Goal: Task Accomplishment & Management: Complete application form

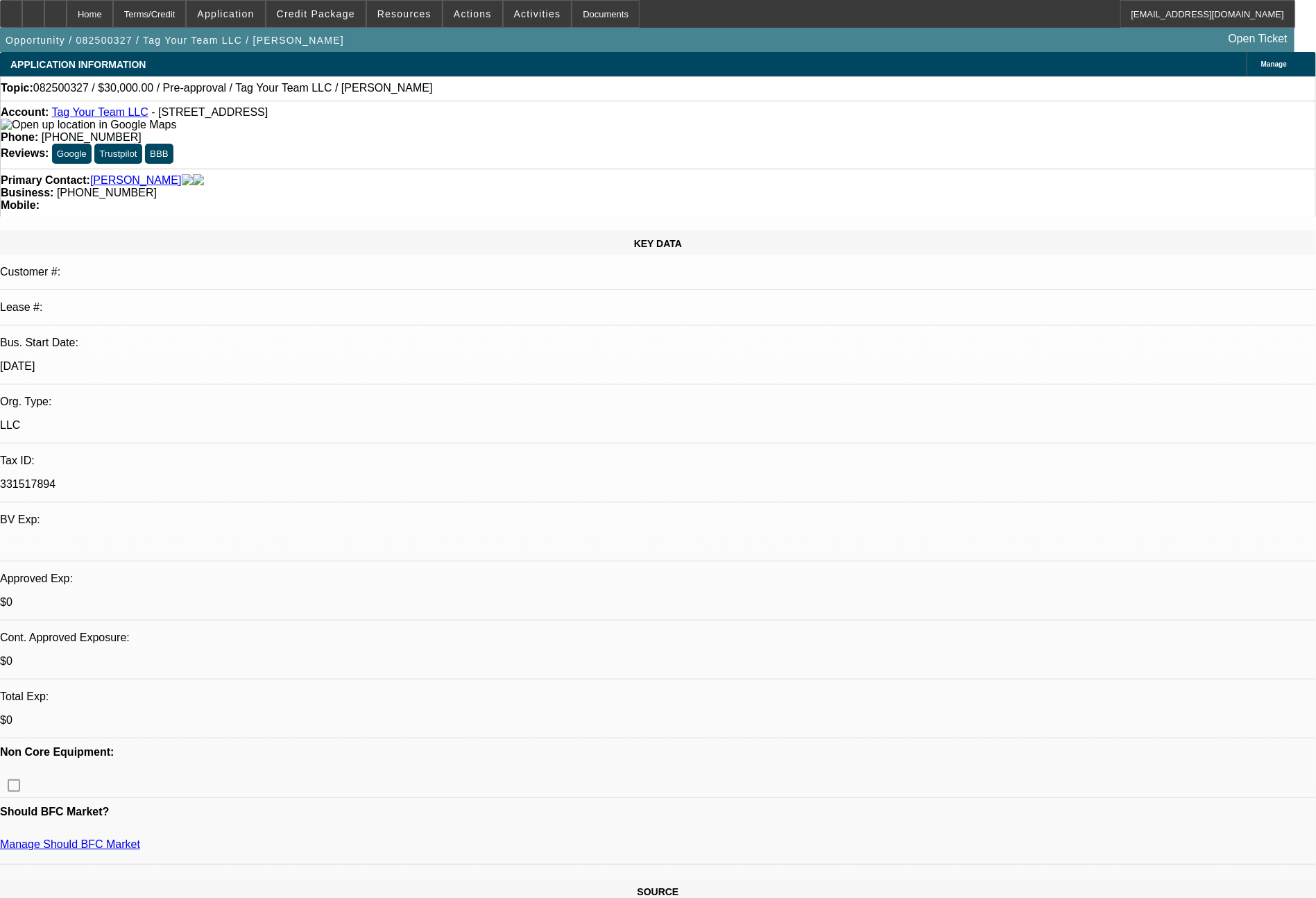
select select "0"
select select "2"
select select "0.1"
select select "4"
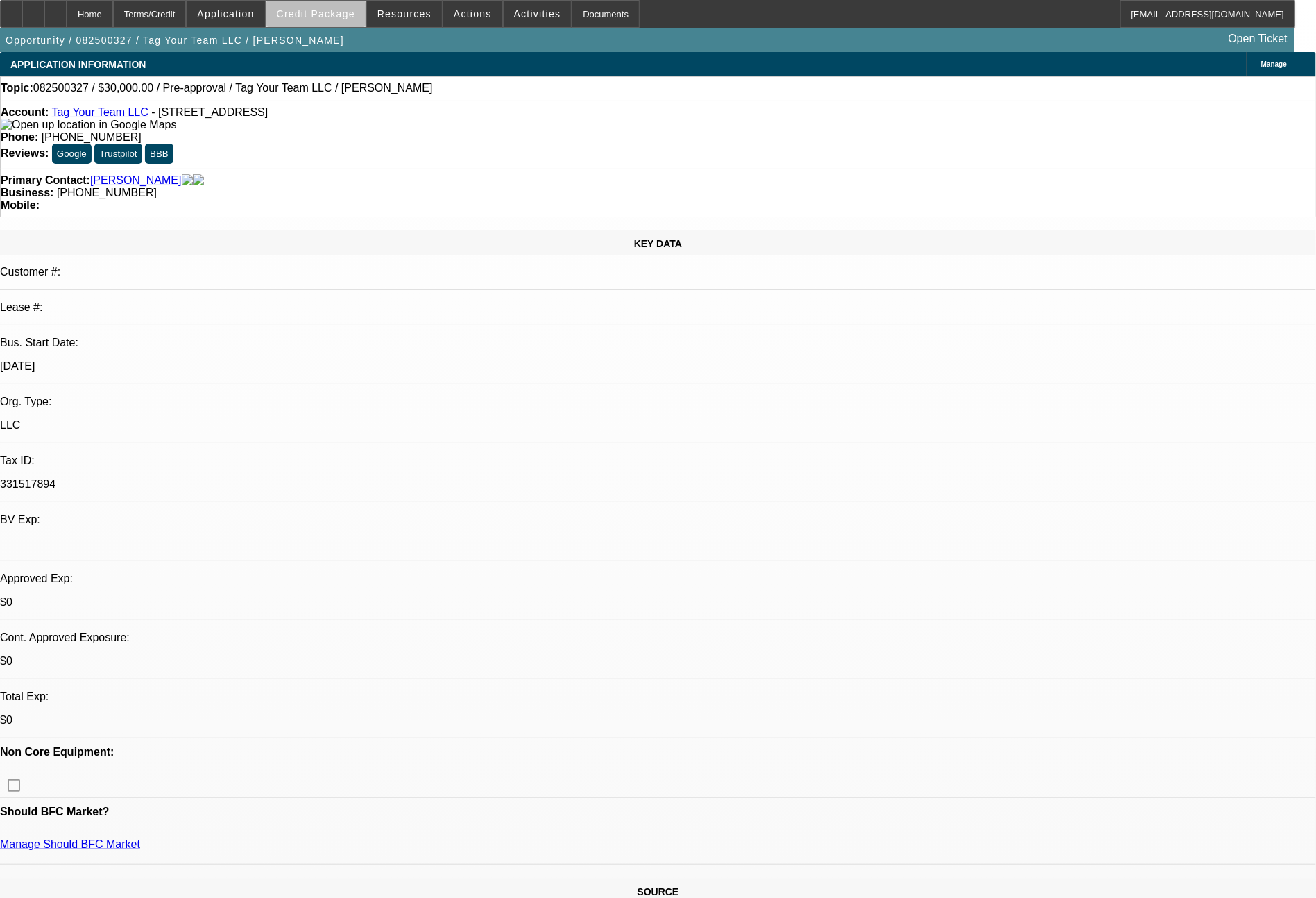
click at [345, 18] on span "Credit Package" at bounding box center [316, 13] width 78 height 11
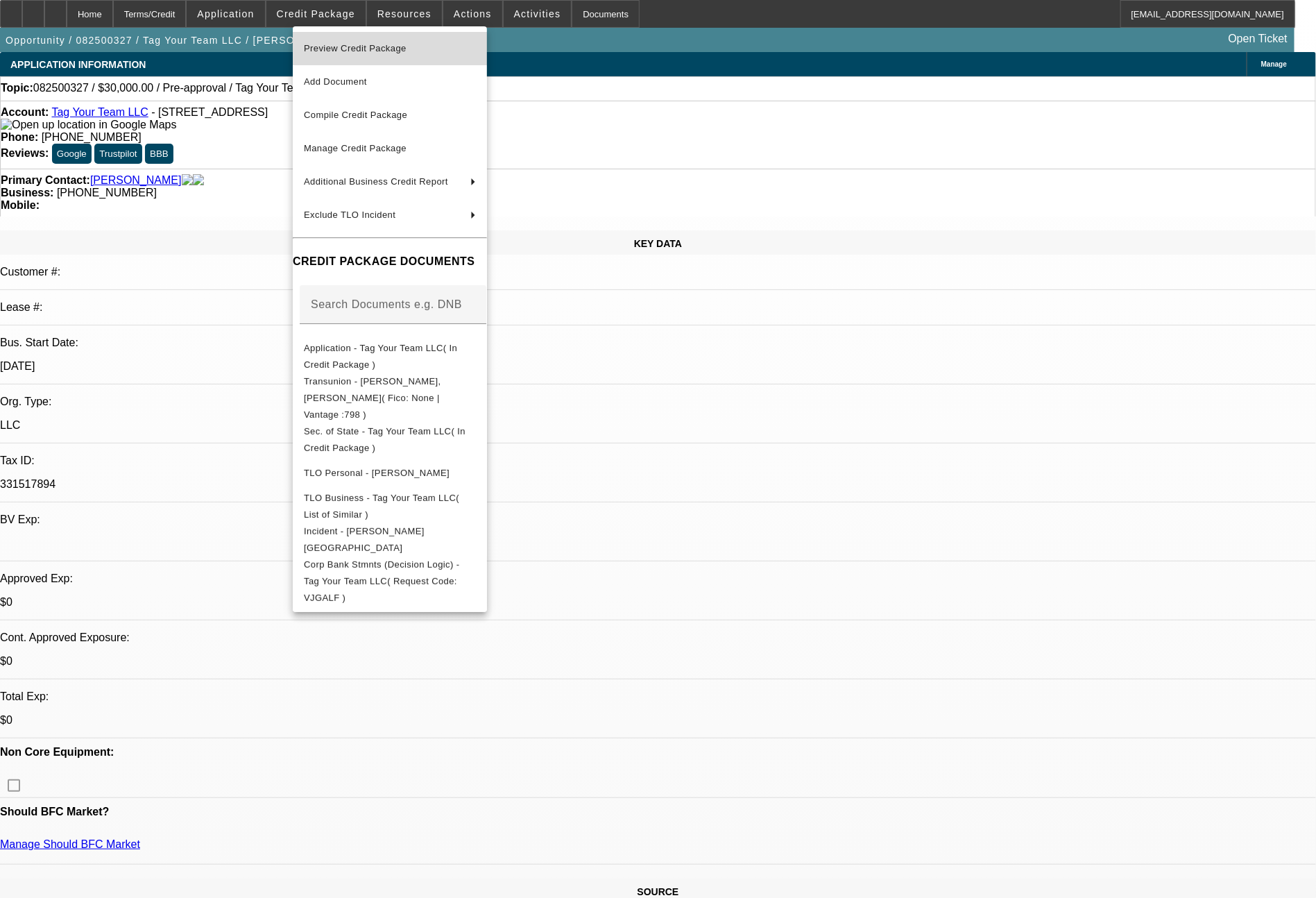
click at [411, 53] on span "Preview Credit Package" at bounding box center [390, 48] width 172 height 17
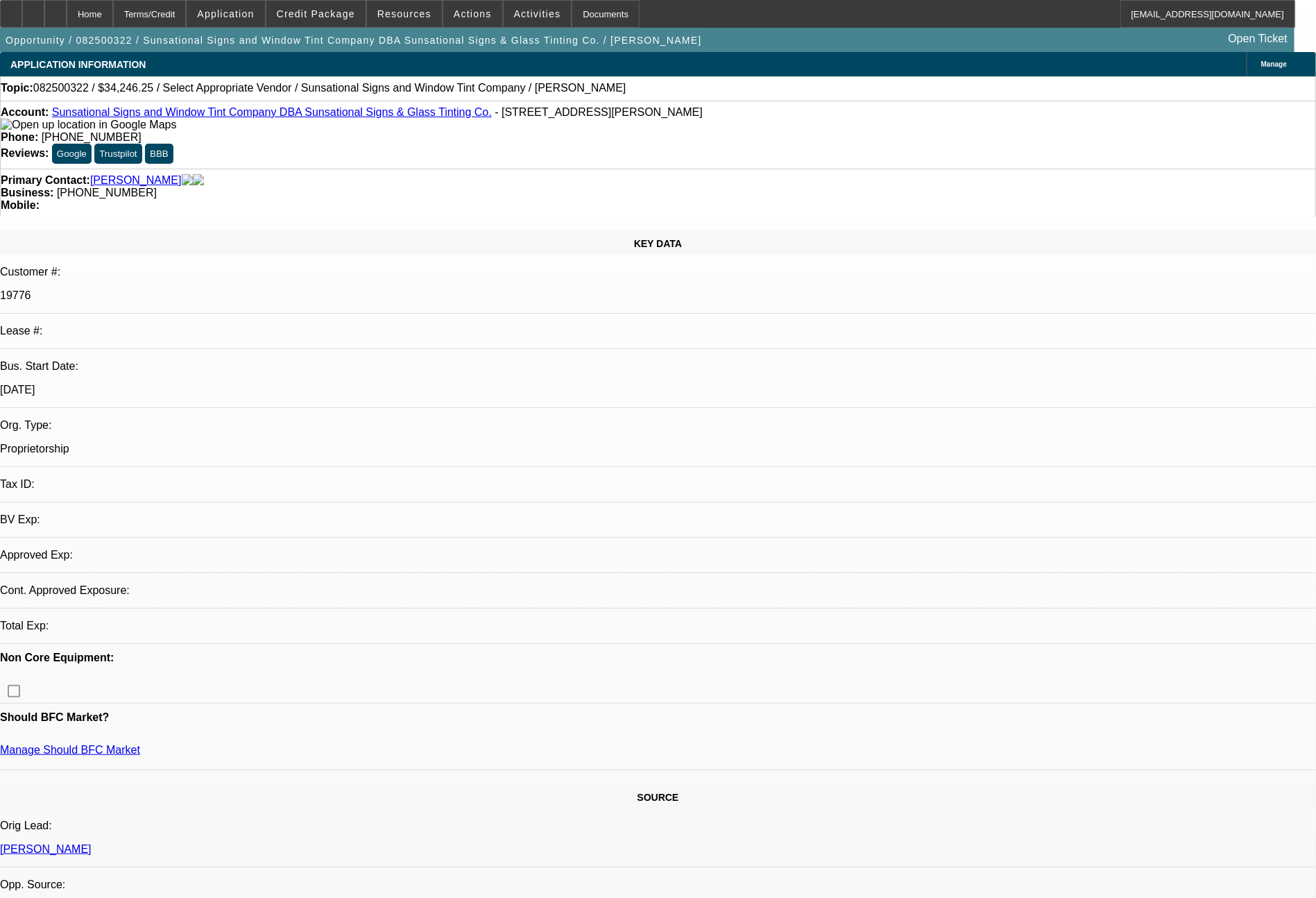
select select "0"
select select "2"
select select "0.1"
select select "4"
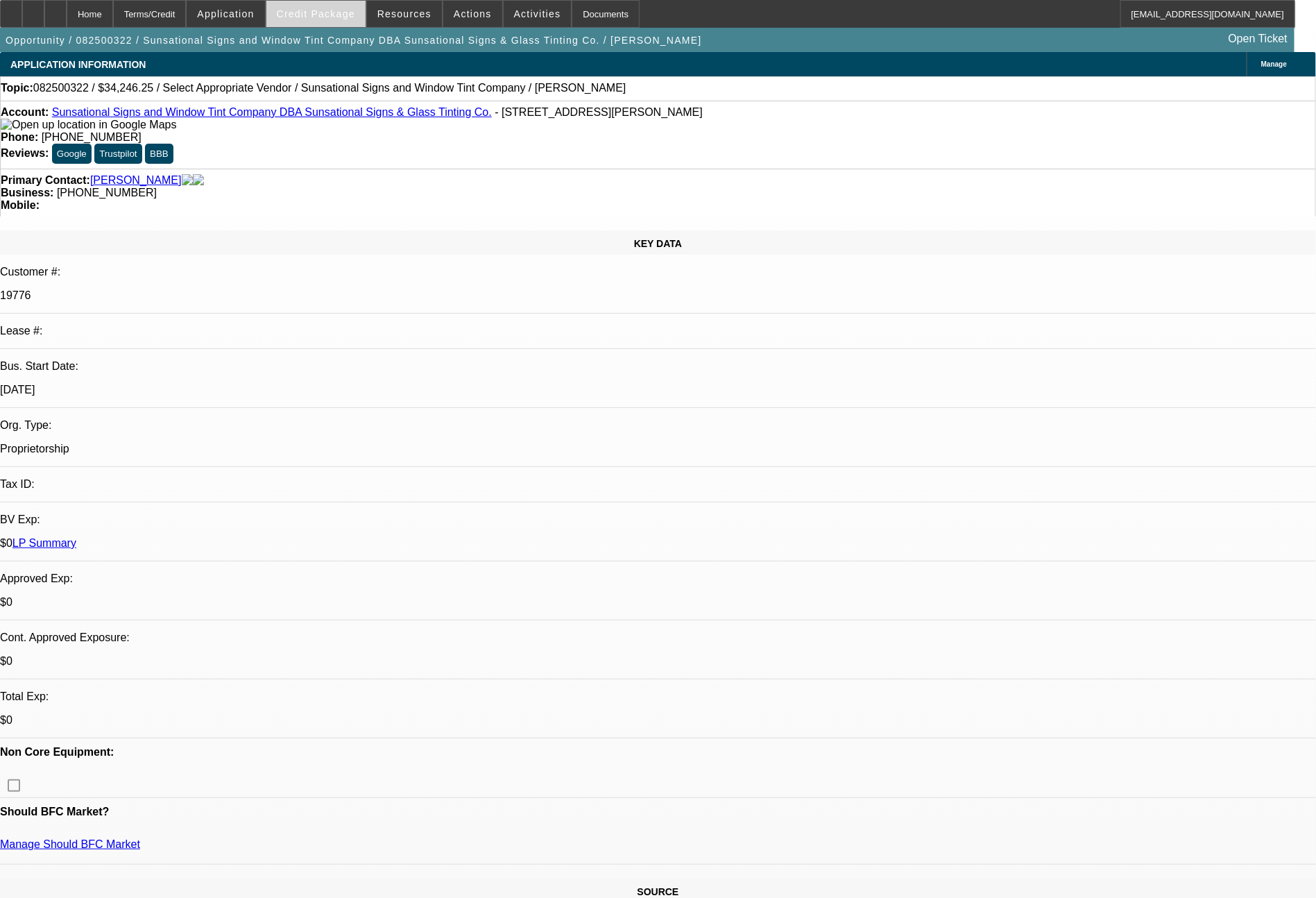
click at [333, 18] on span "Credit Package" at bounding box center [316, 13] width 78 height 11
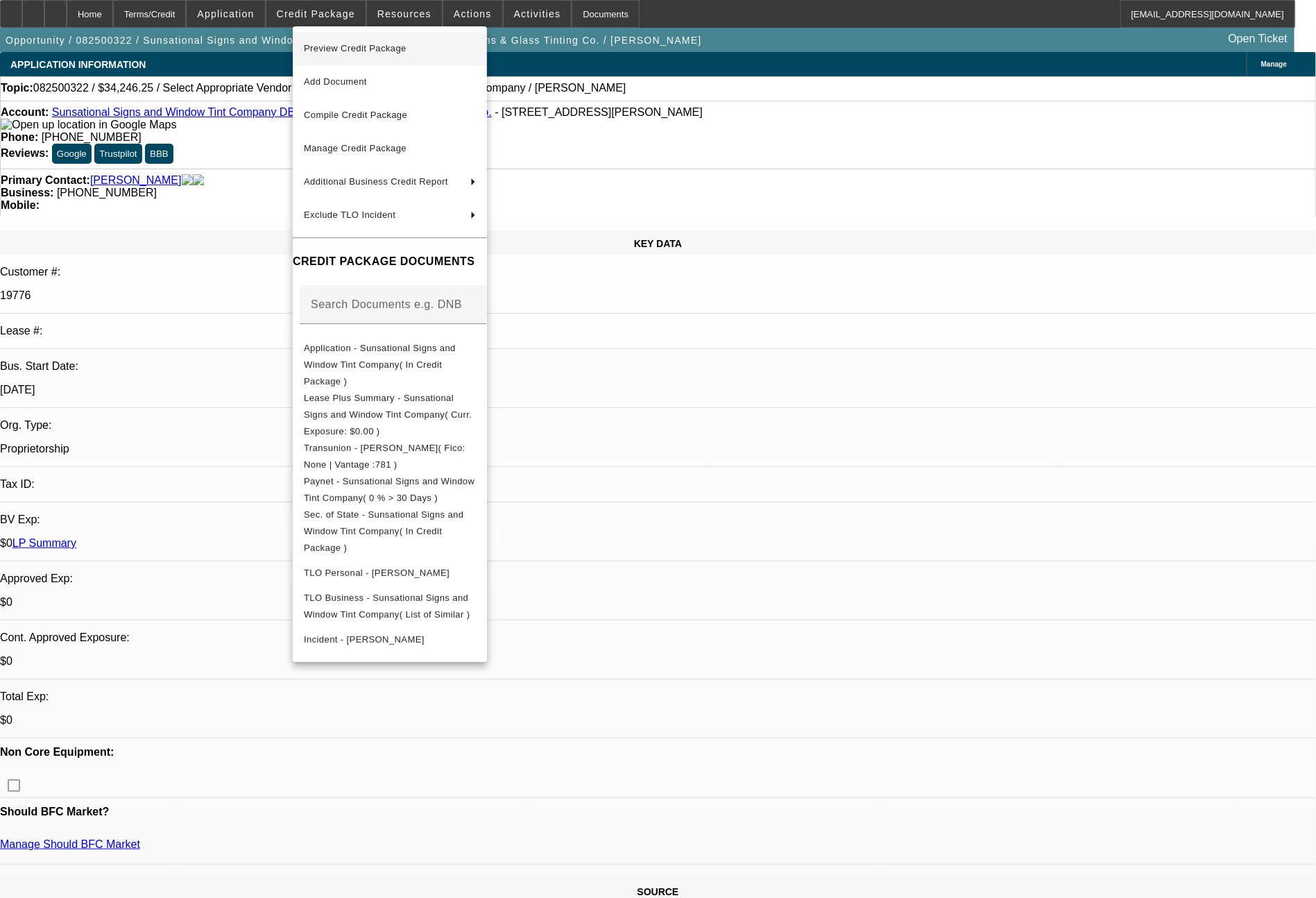
click at [358, 45] on span "Preview Credit Package" at bounding box center [355, 48] width 103 height 11
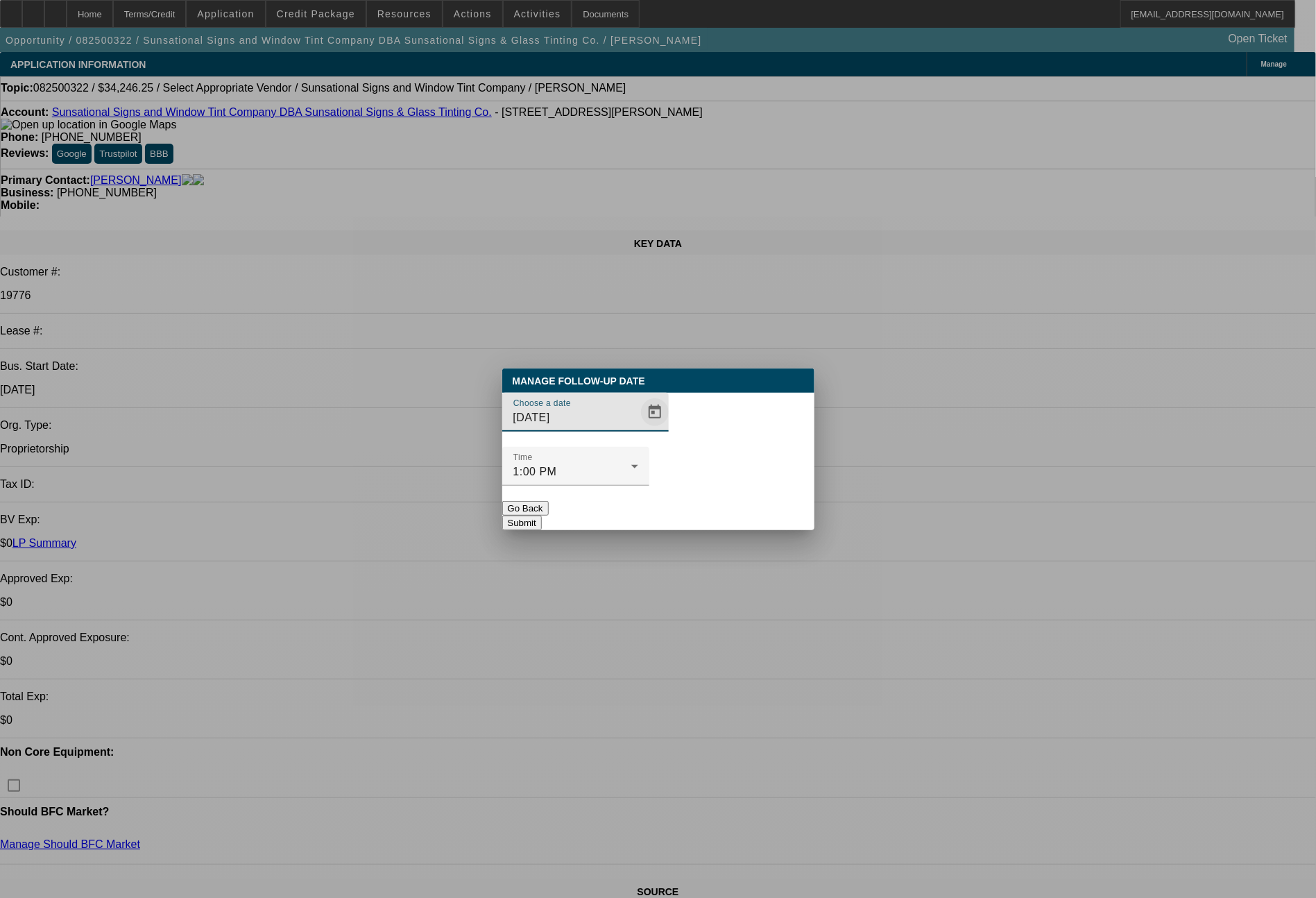
click at [638, 429] on span "Open calendar" at bounding box center [655, 412] width 33 height 33
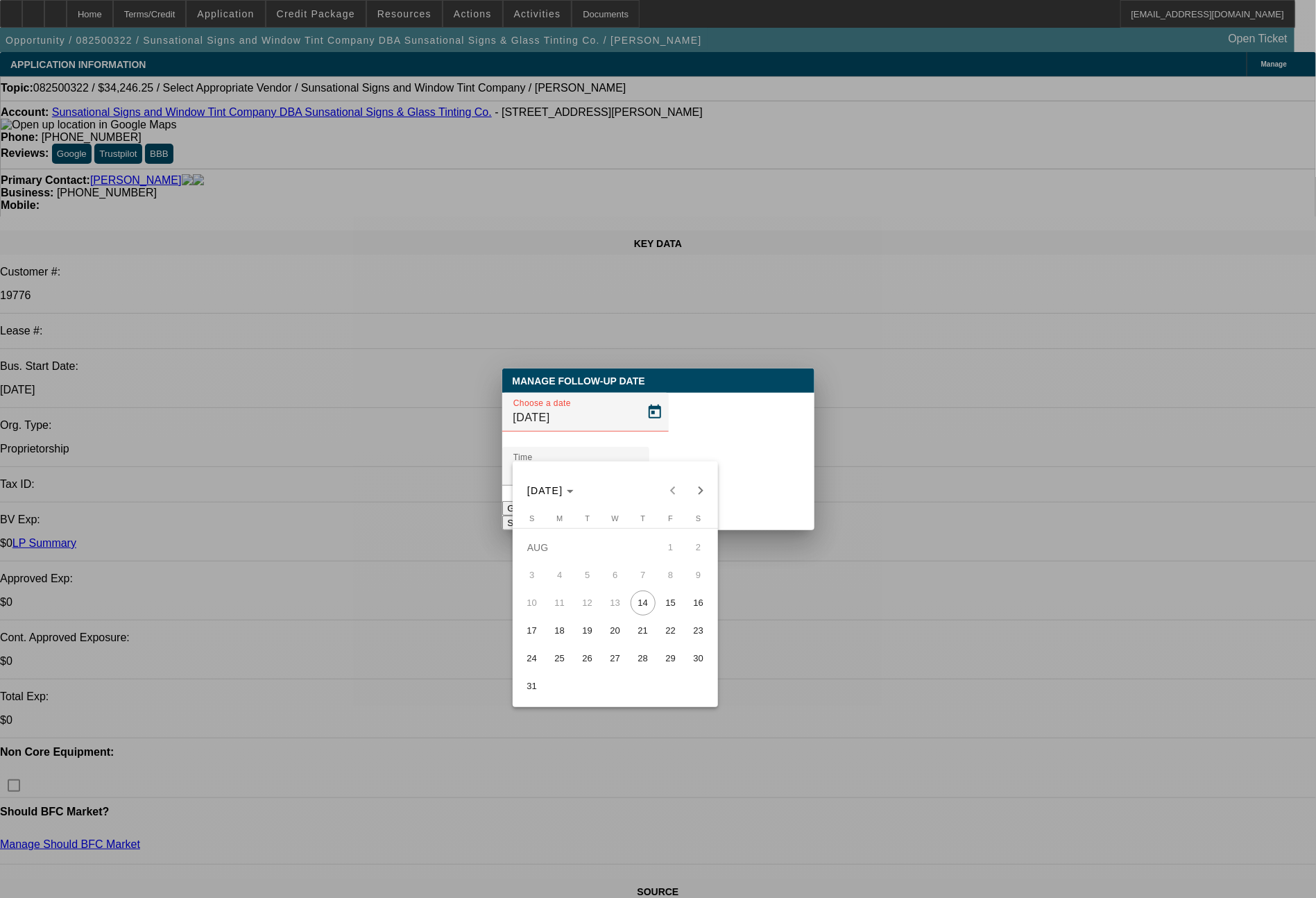
click at [662, 604] on span "15" at bounding box center [671, 603] width 25 height 25
type input "8/15/2025"
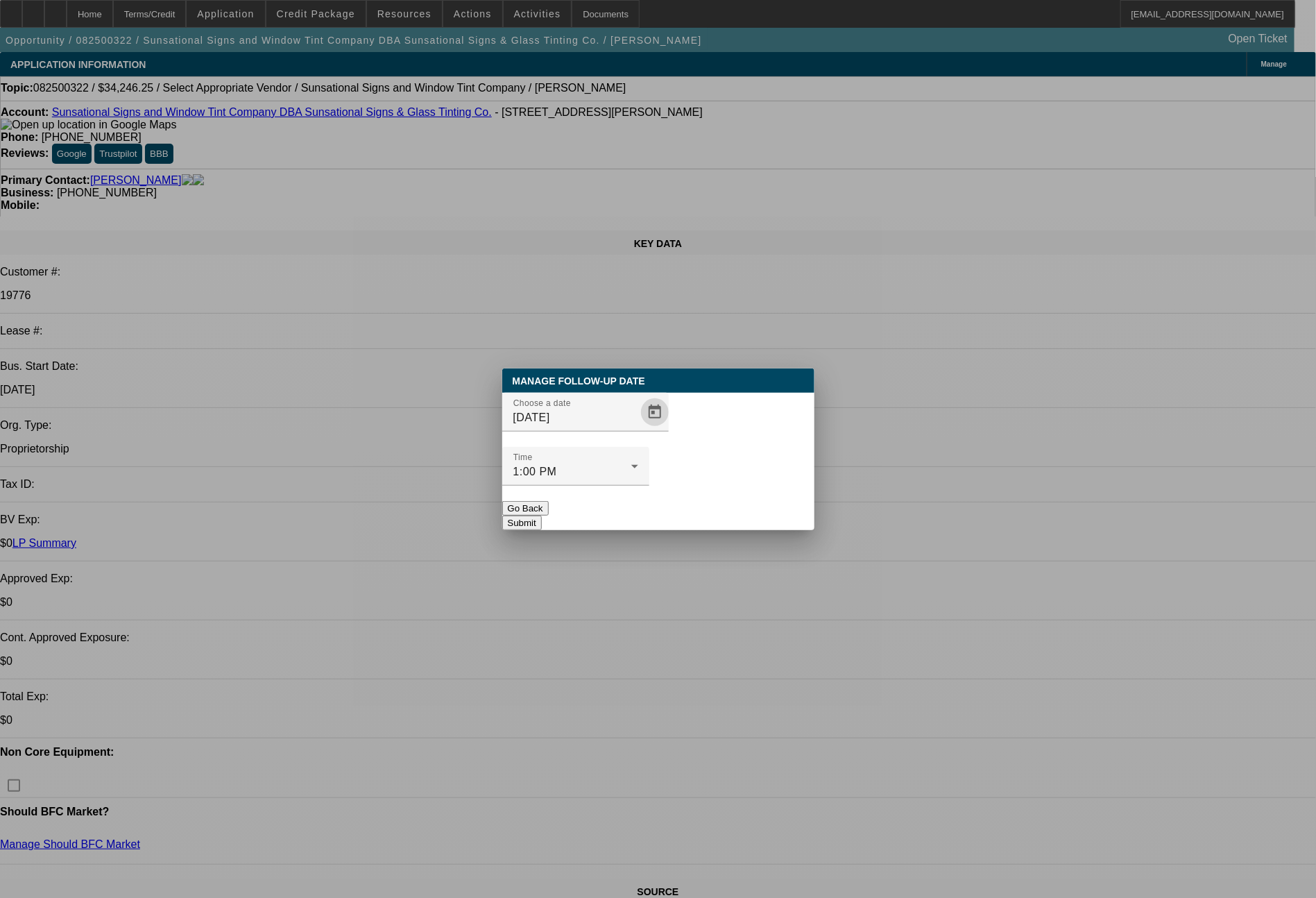
click at [542, 515] on button "Submit" at bounding box center [521, 522] width 40 height 15
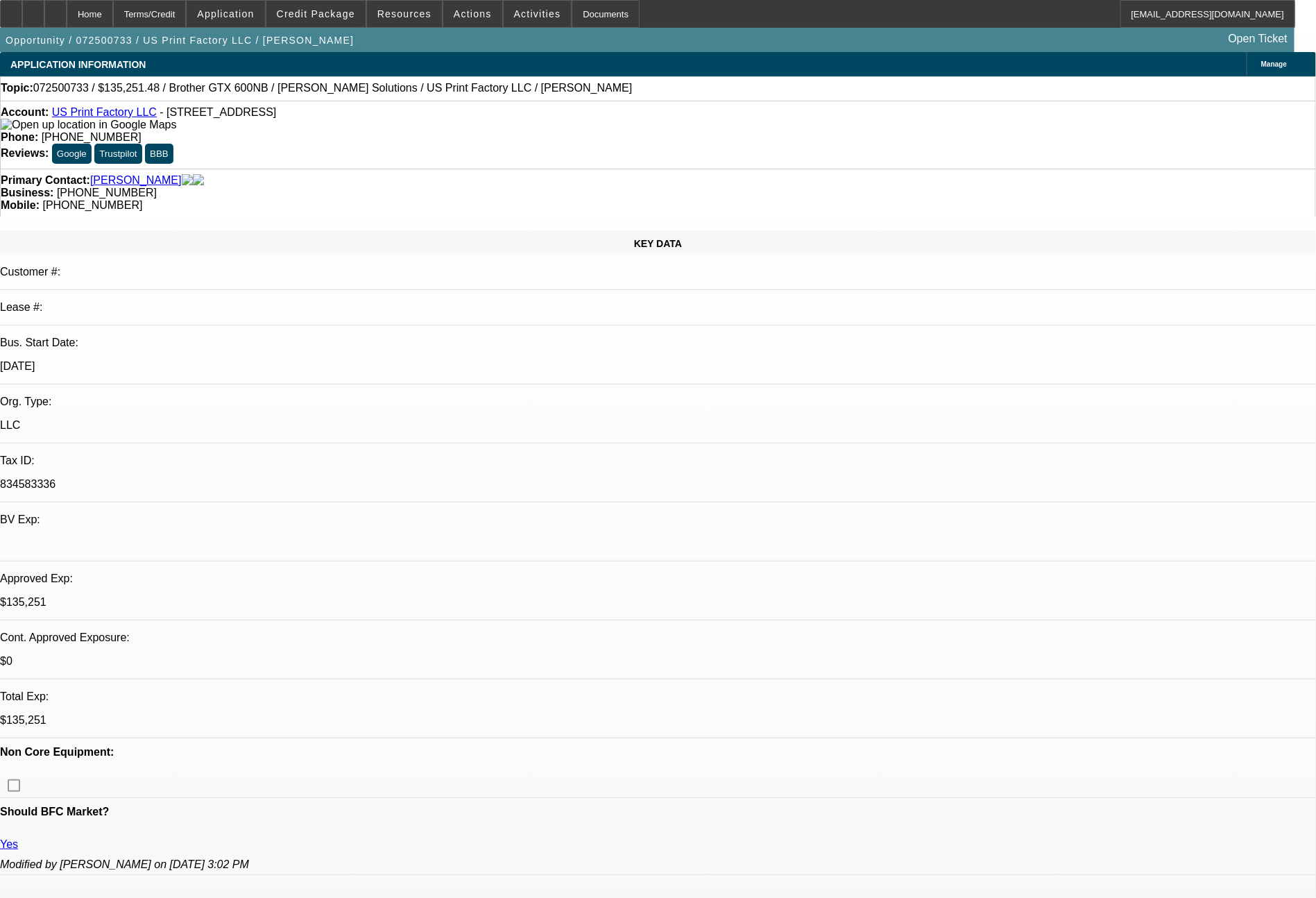
select select "0"
select select "2"
select select "0"
select select "6"
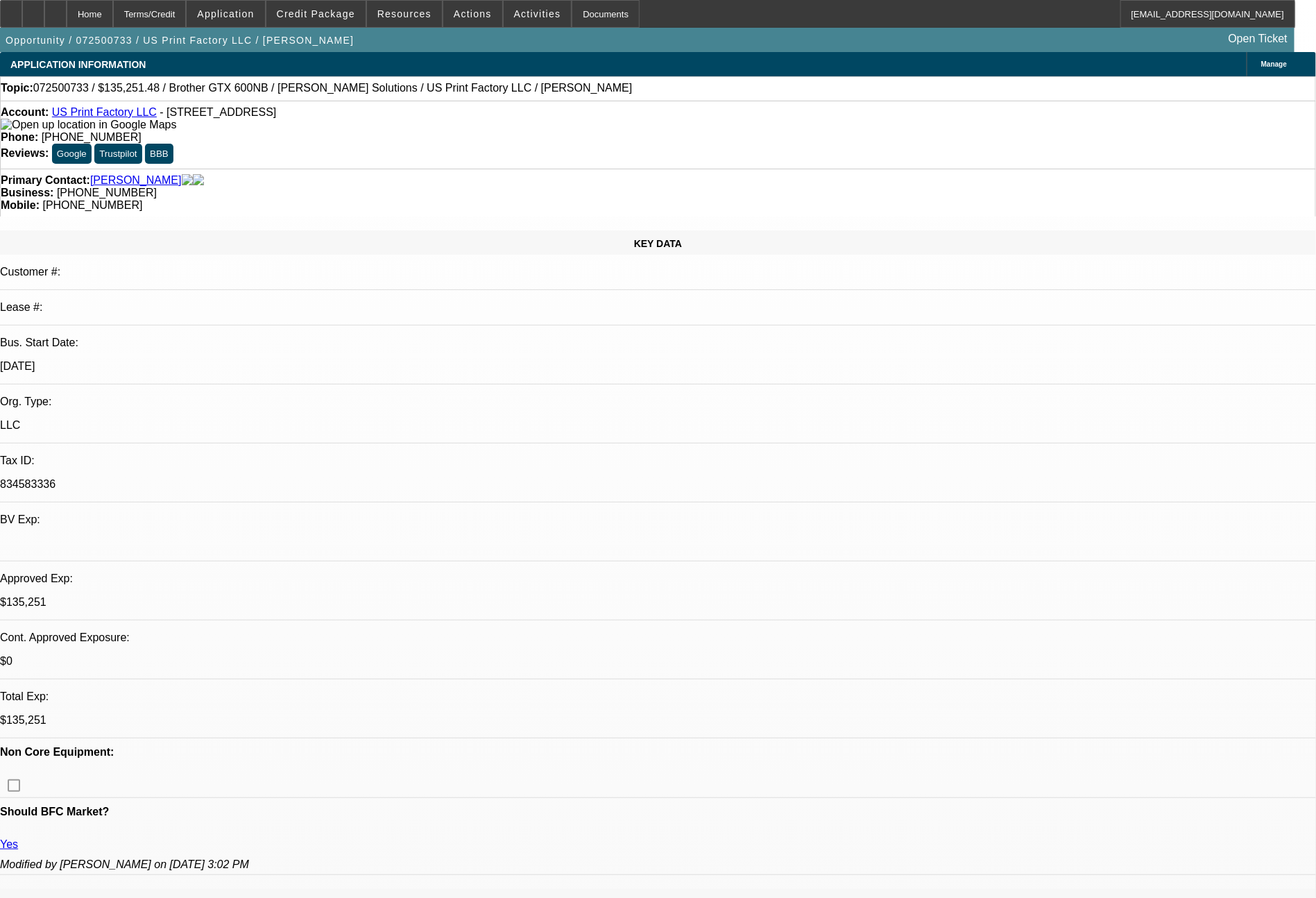
select select "0"
select select "2"
select select "0"
select select "6"
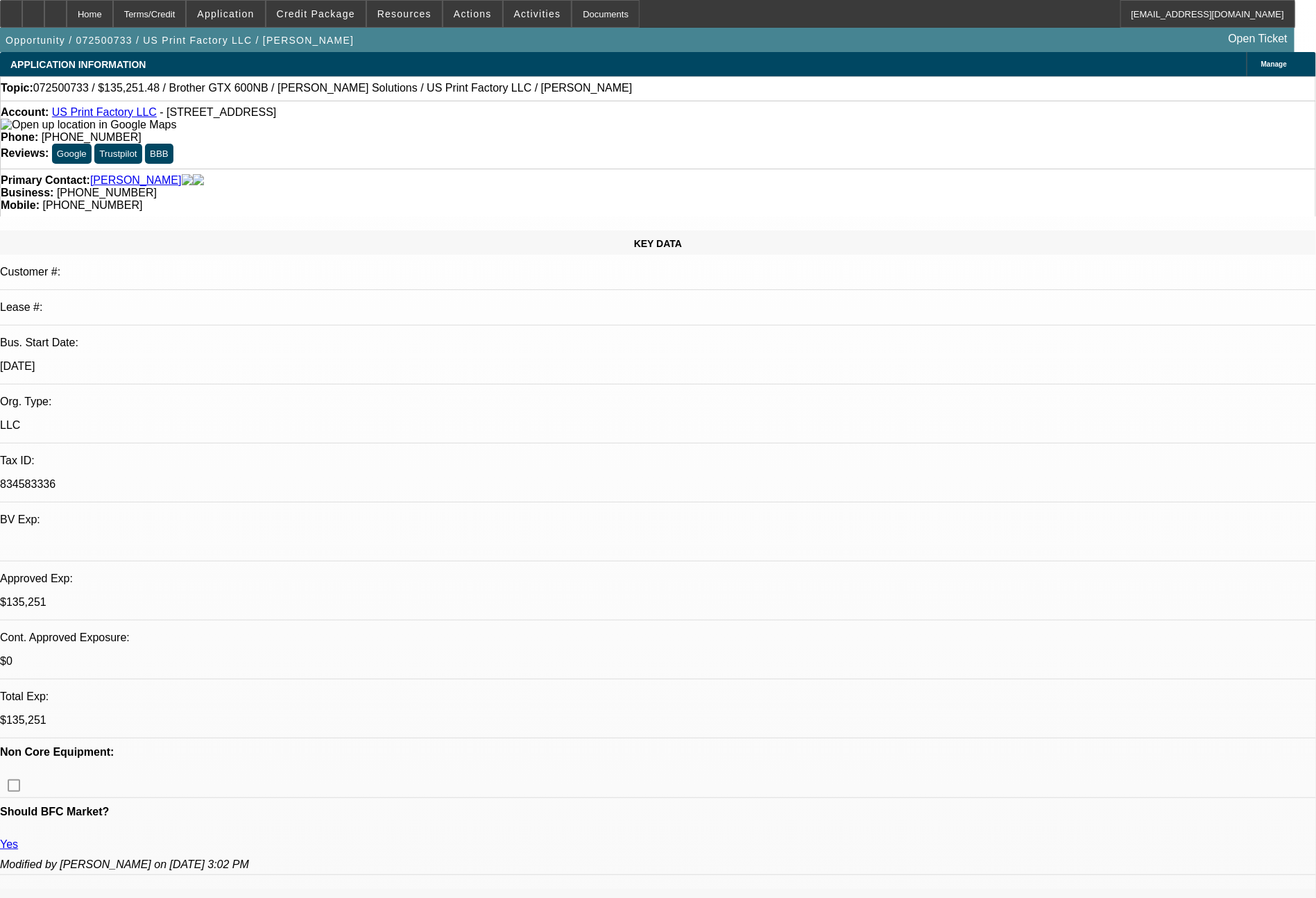
select select "0"
select select "2"
select select "0"
select select "6"
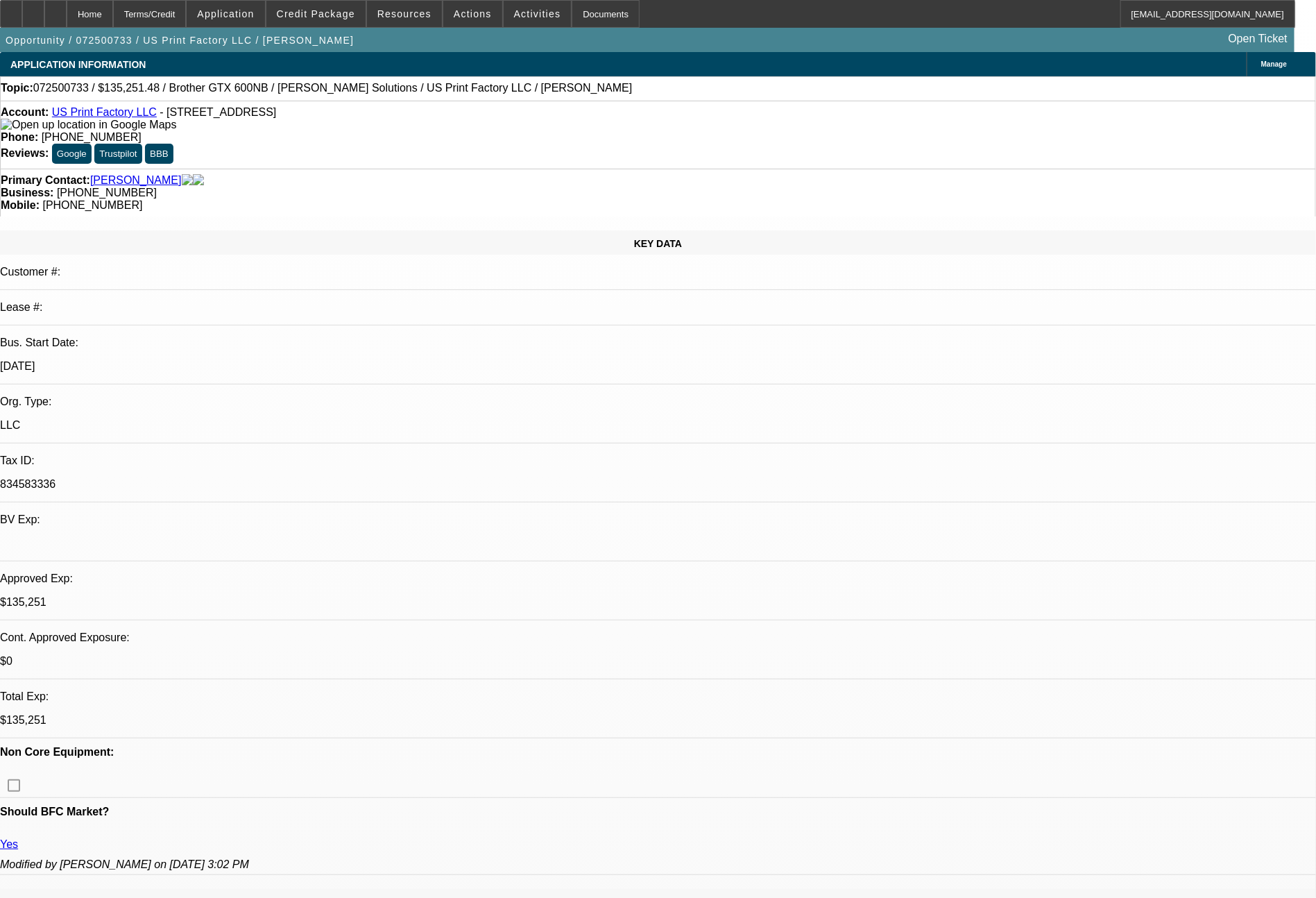
select select "0"
select select "2"
select select "0"
select select "6"
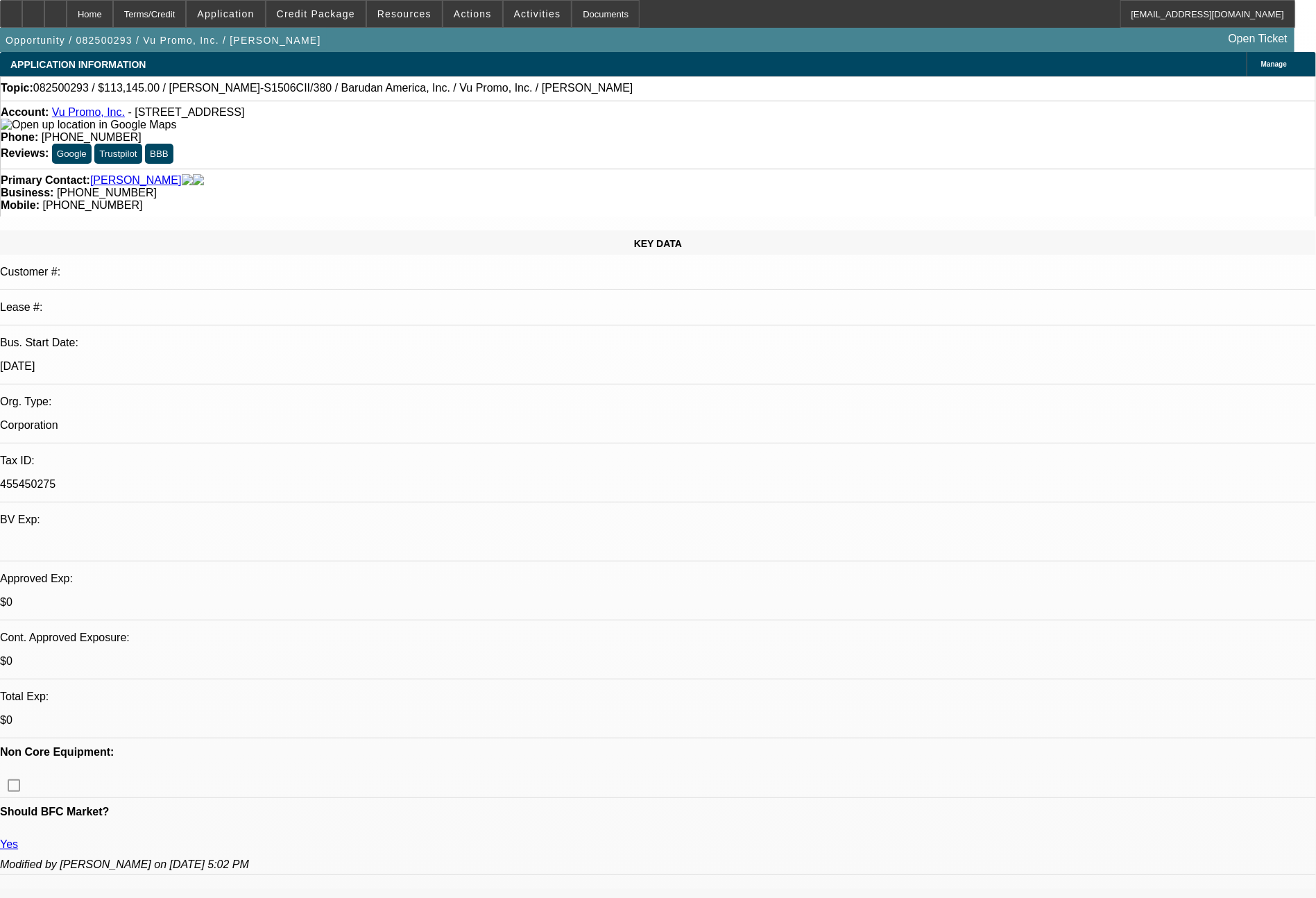
select select "0"
select select "2"
select select "0"
select select "6"
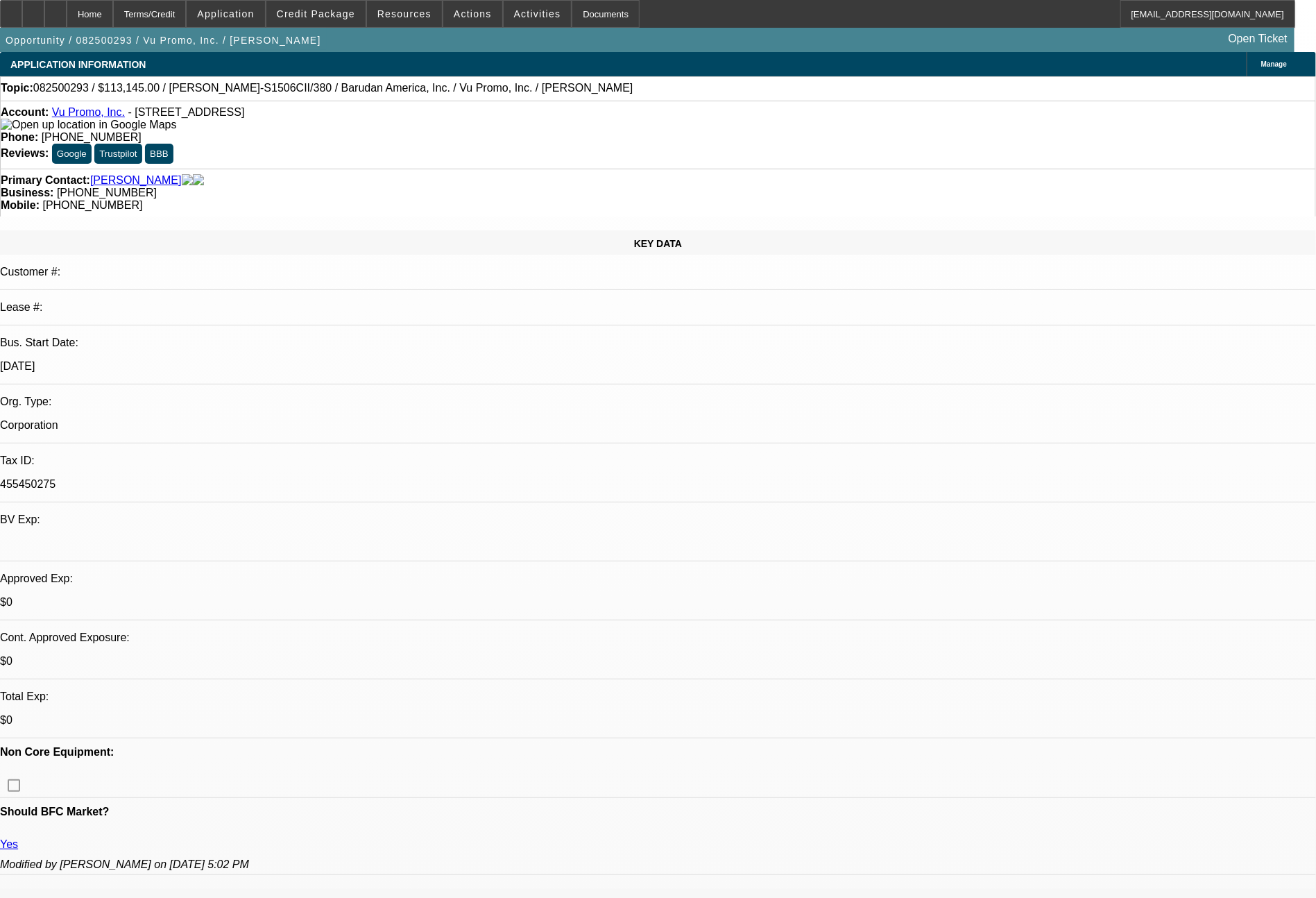
select select "0"
select select "2"
select select "0.1"
select select "4"
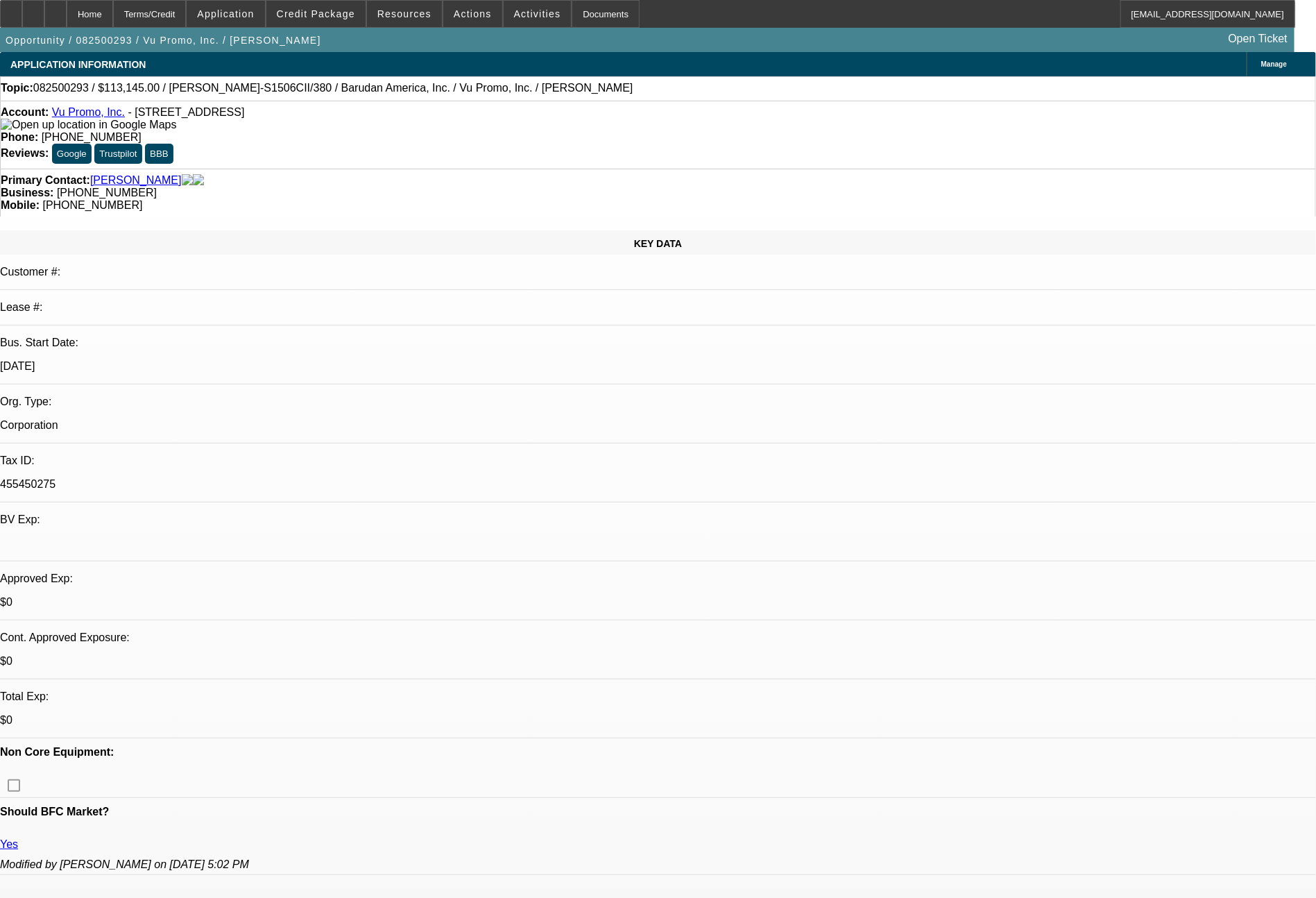
select select "0"
select select "2"
select select "0.1"
select select "4"
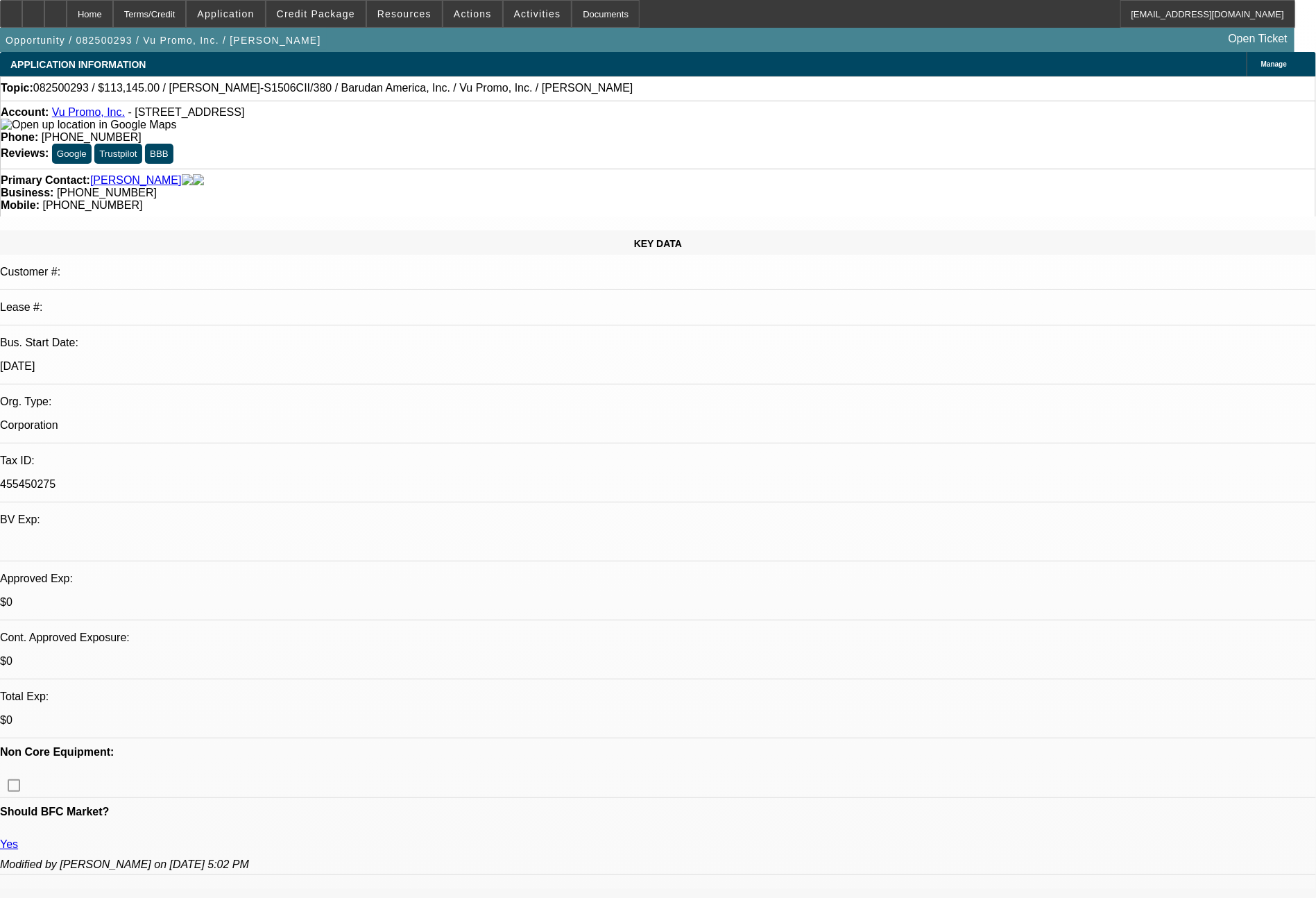
select select "0"
select select "2"
select select "0"
select select "6"
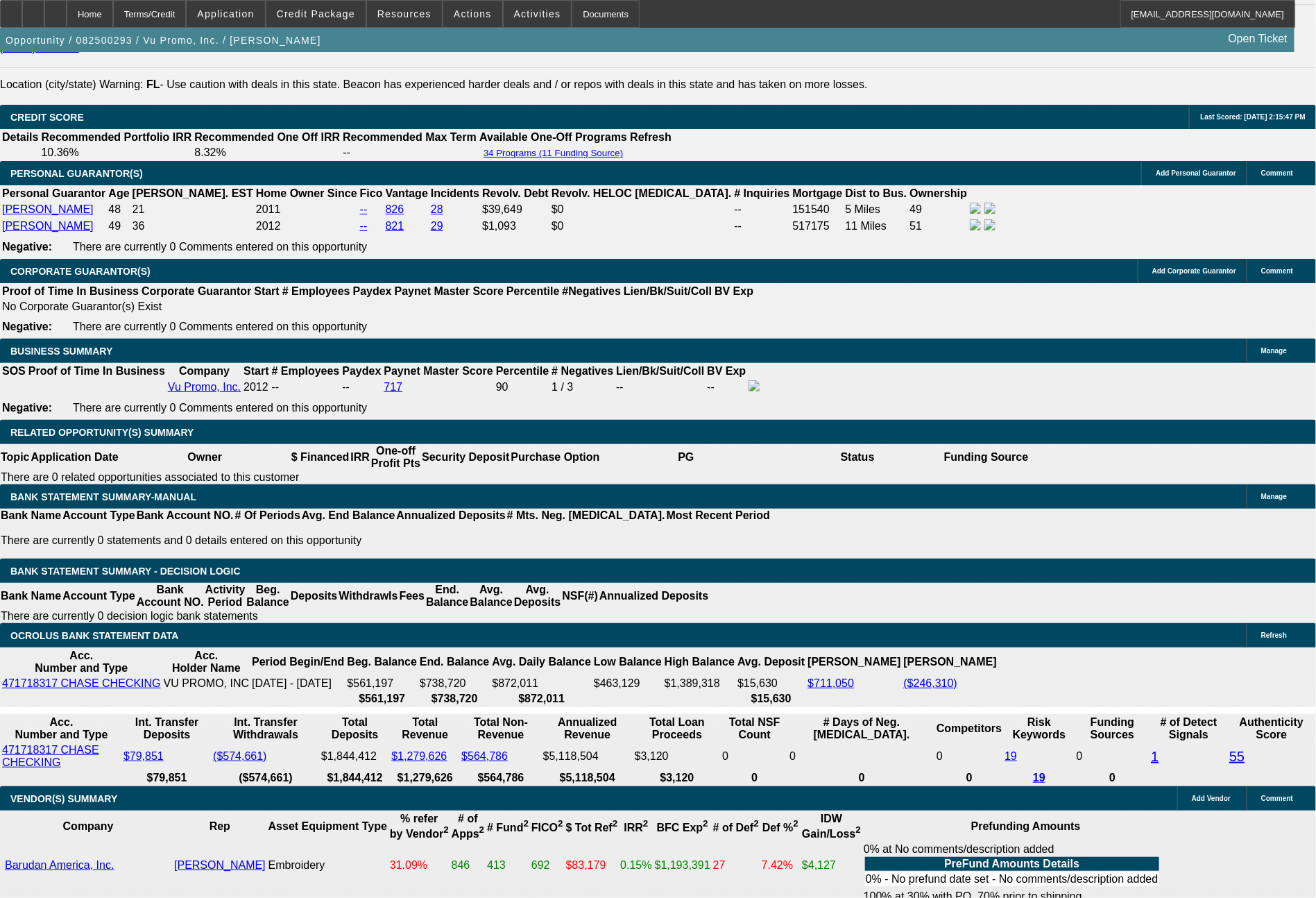
scroll to position [2016, 0]
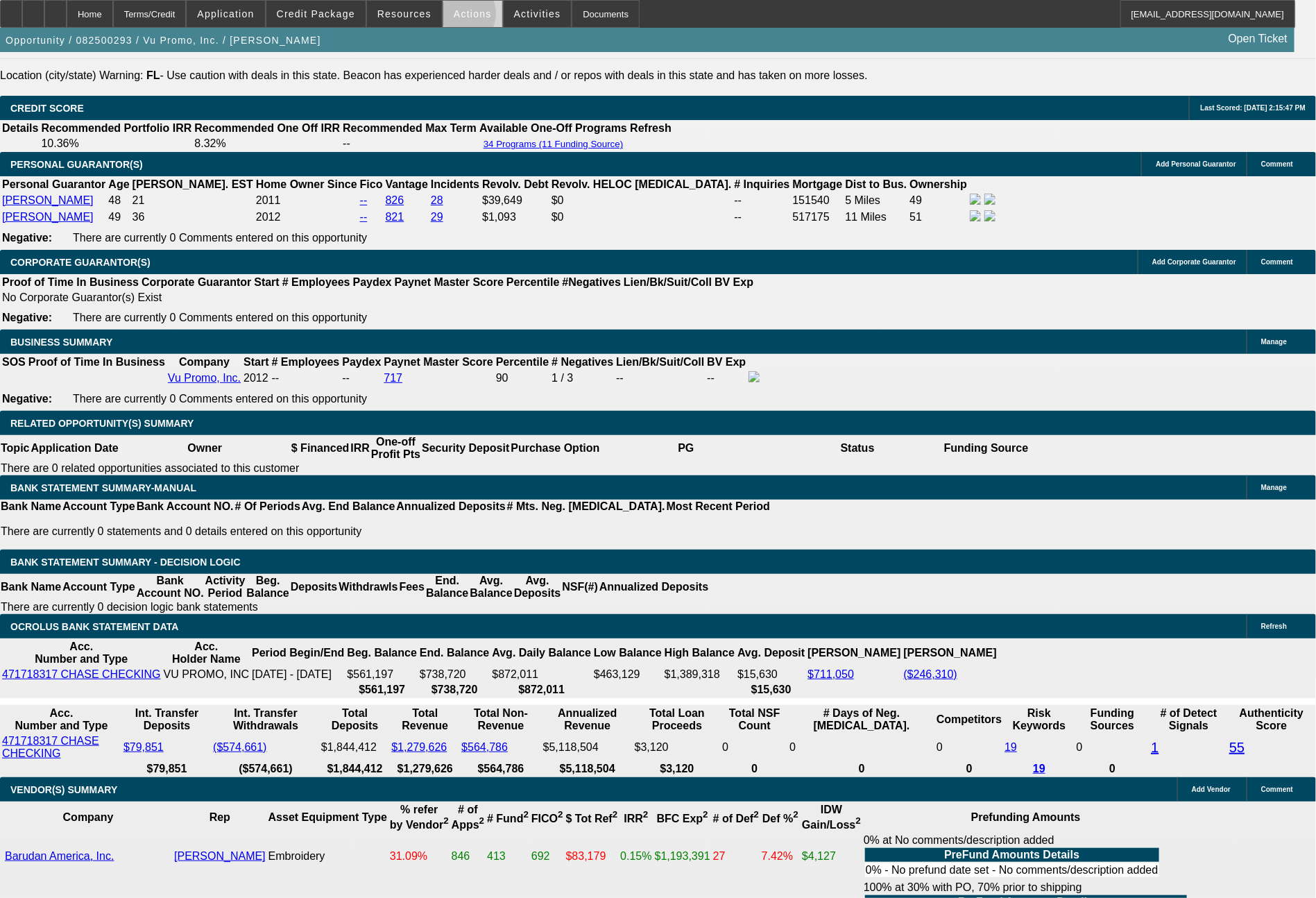
click at [459, 18] on span "Actions" at bounding box center [472, 13] width 38 height 11
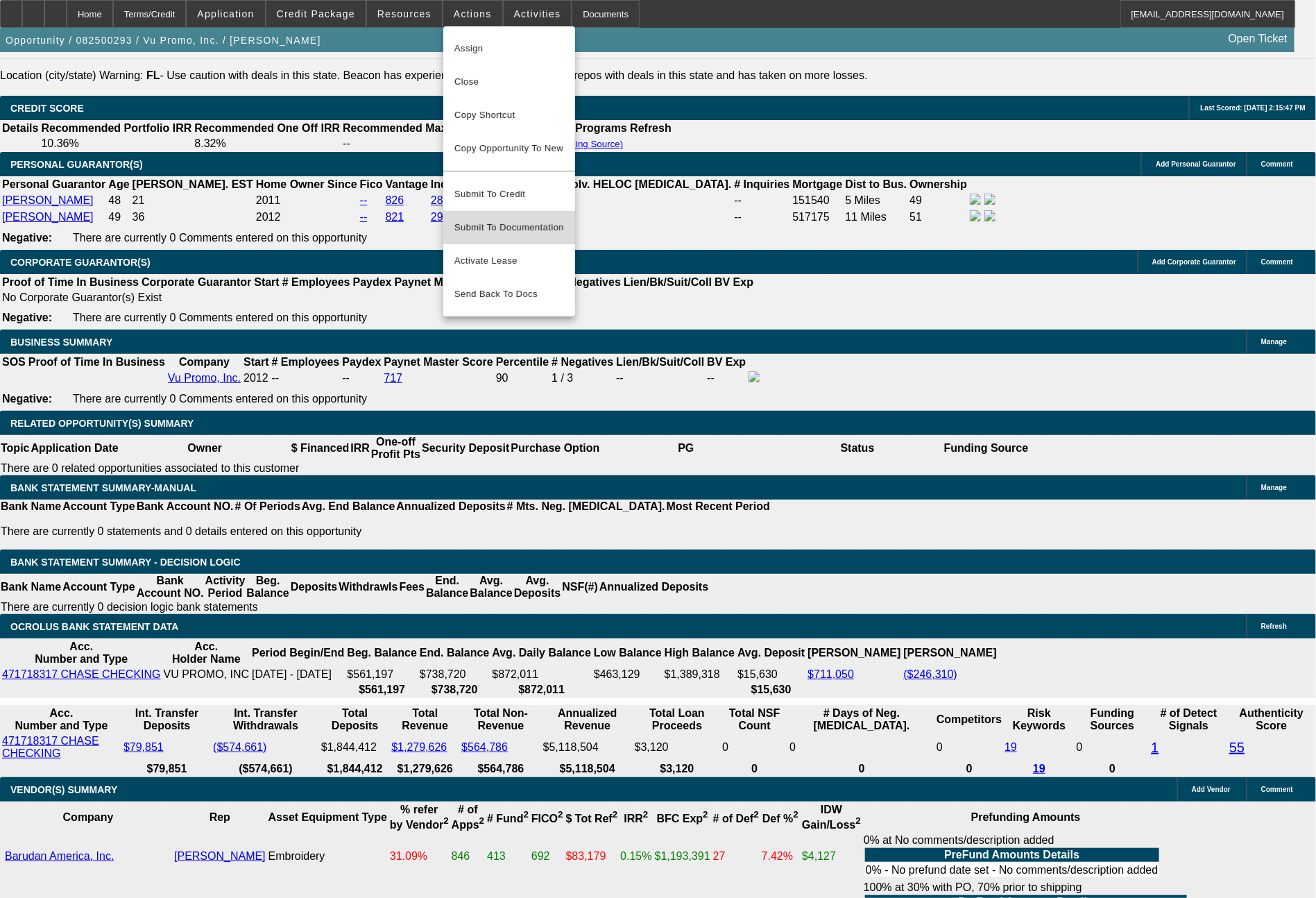
click at [517, 219] on span "Submit To Documentation" at bounding box center [509, 227] width 110 height 17
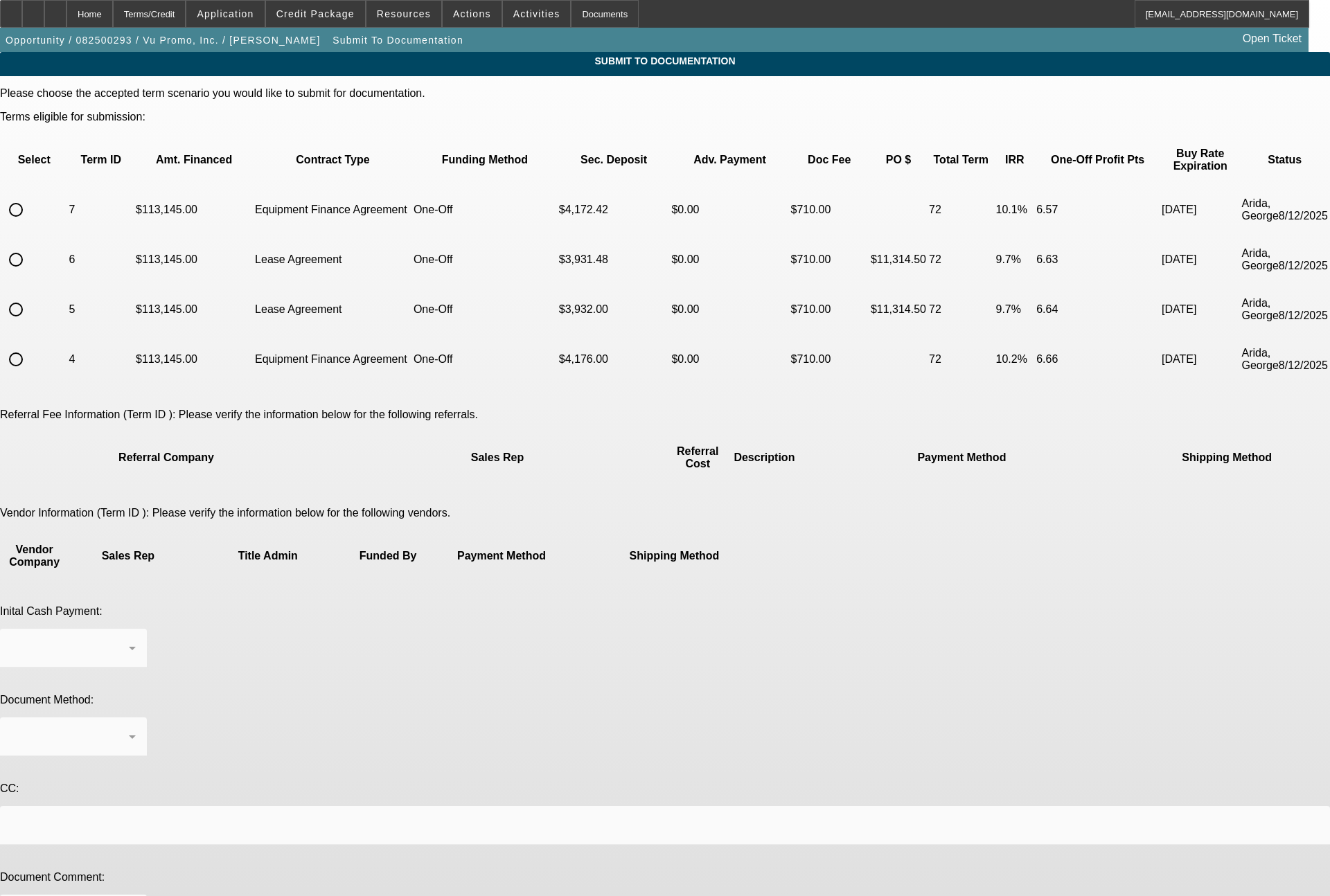
click at [30, 246] on input "radio" at bounding box center [16, 260] width 28 height 28
radio input "true"
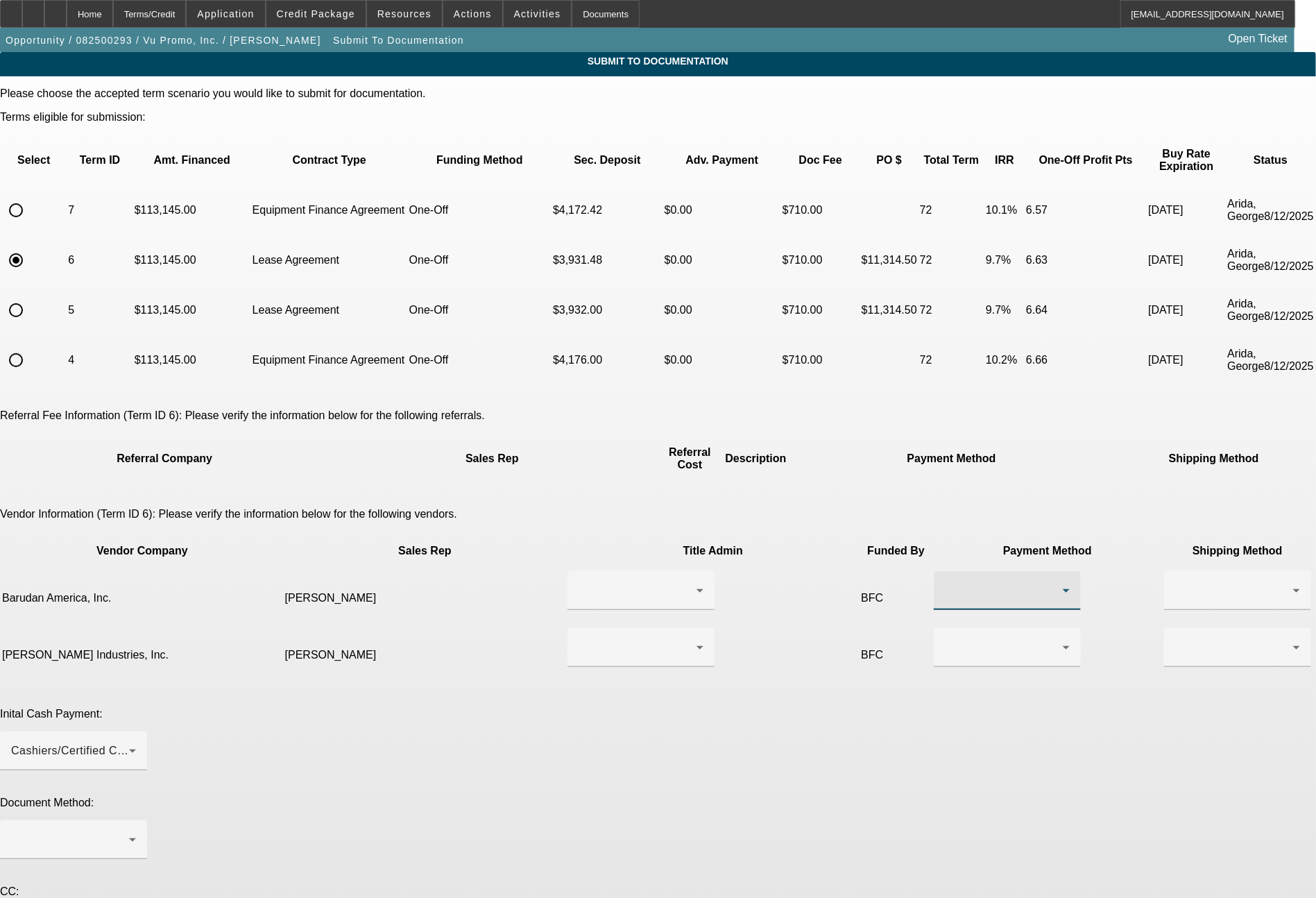
click at [945, 582] on div at bounding box center [1004, 590] width 118 height 17
click at [743, 621] on span "ACH" at bounding box center [751, 614] width 25 height 17
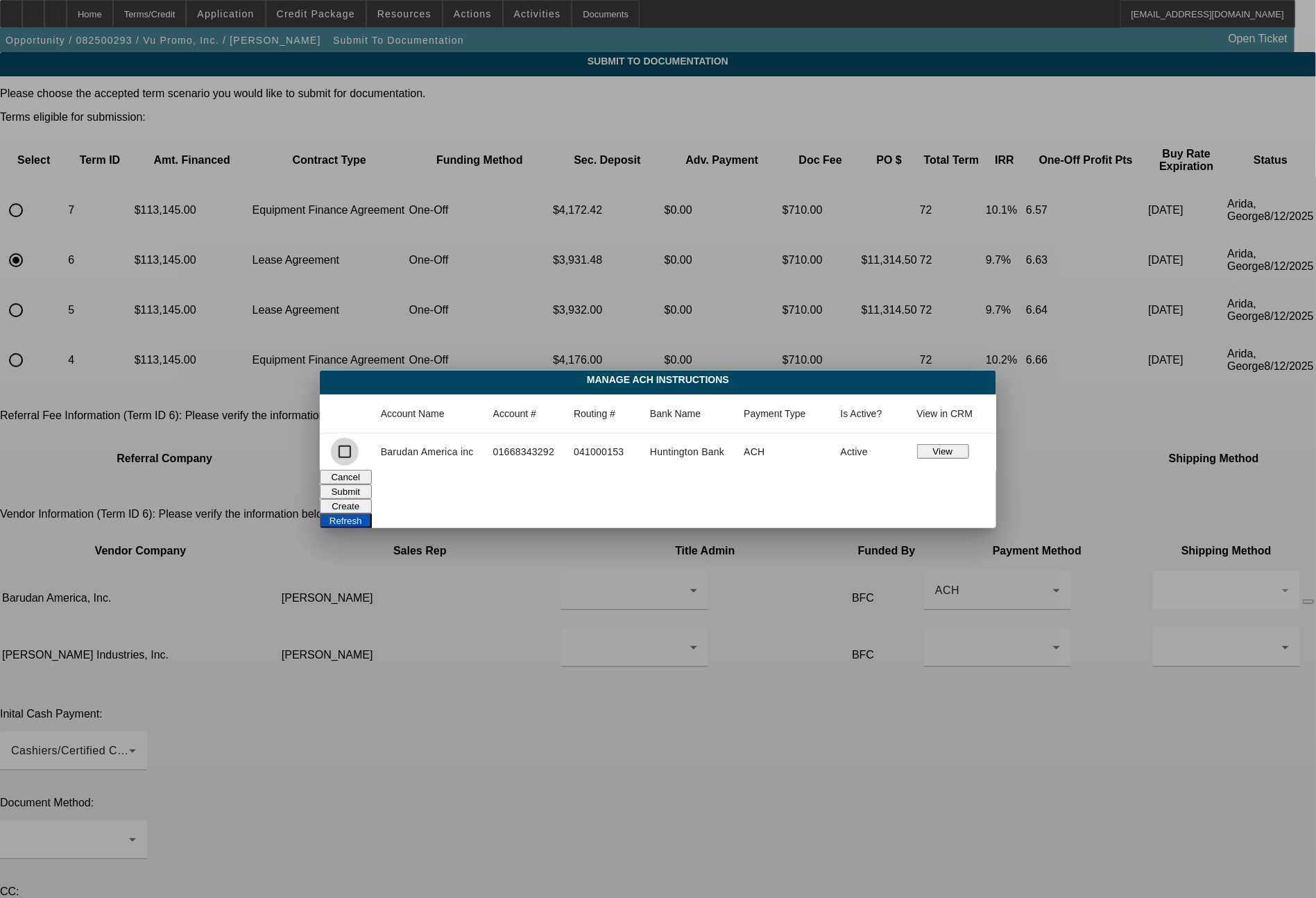
click at [348, 446] on input "checkbox" at bounding box center [345, 452] width 28 height 28
checkbox input "true"
click at [372, 490] on button "Submit" at bounding box center [345, 492] width 52 height 15
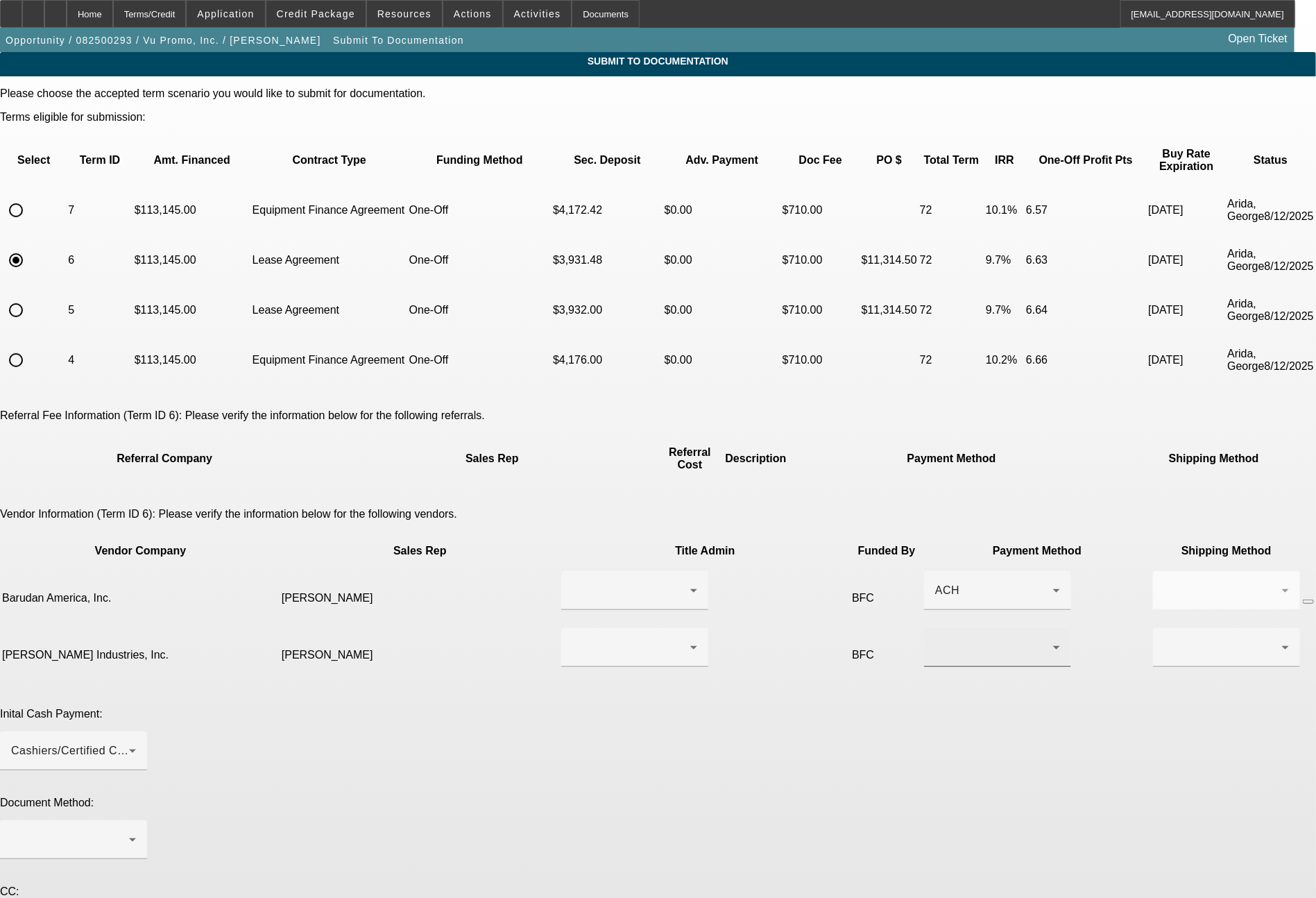
click at [935, 639] on div at bounding box center [994, 647] width 118 height 17
click at [752, 673] on mat-option "ACH" at bounding box center [782, 677] width 147 height 33
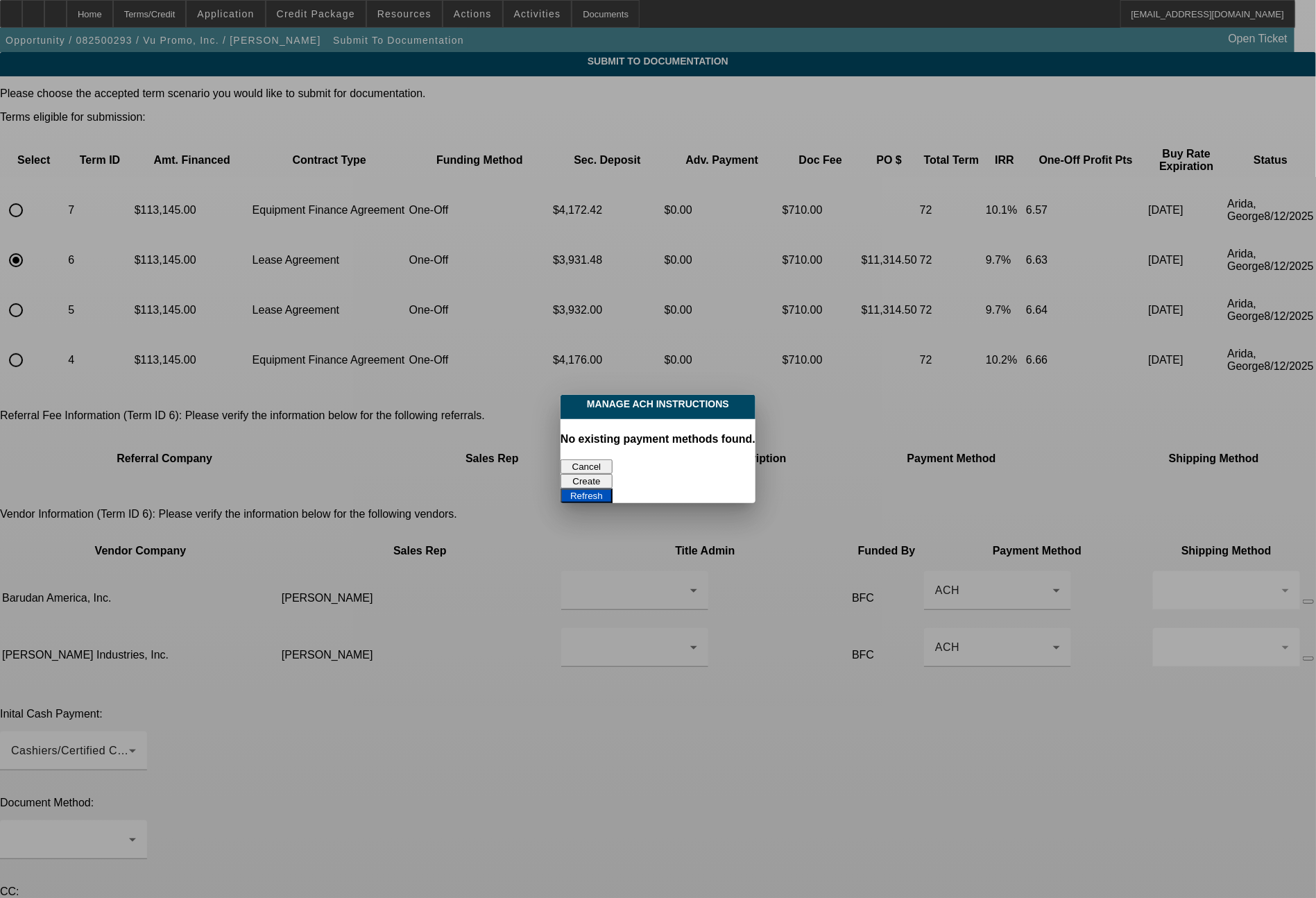
click at [587, 459] on button "Cancel" at bounding box center [586, 466] width 52 height 15
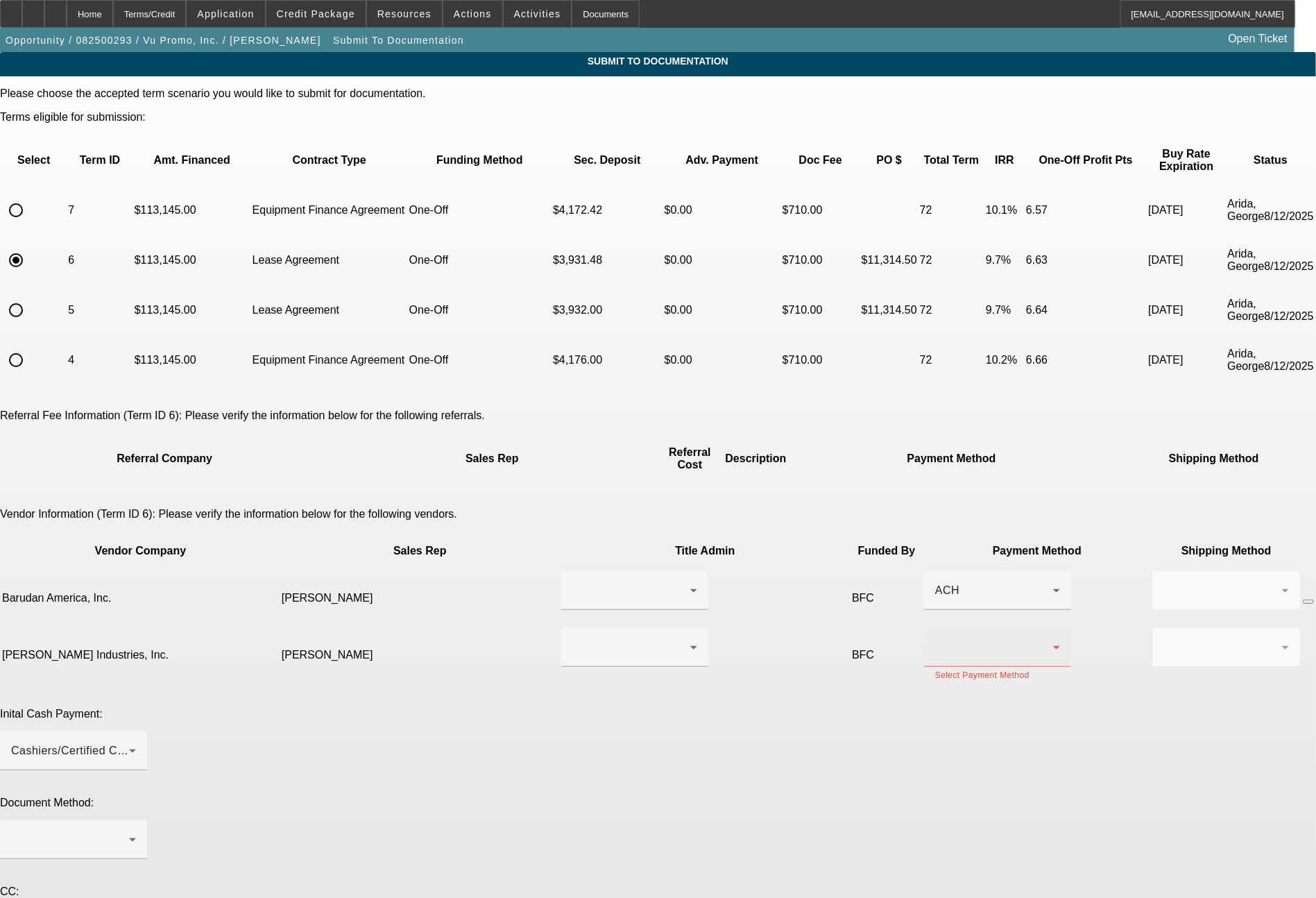
click at [935, 628] on div at bounding box center [998, 647] width 125 height 39
click at [752, 633] on mat-option "Wire Transfer" at bounding box center [782, 644] width 147 height 33
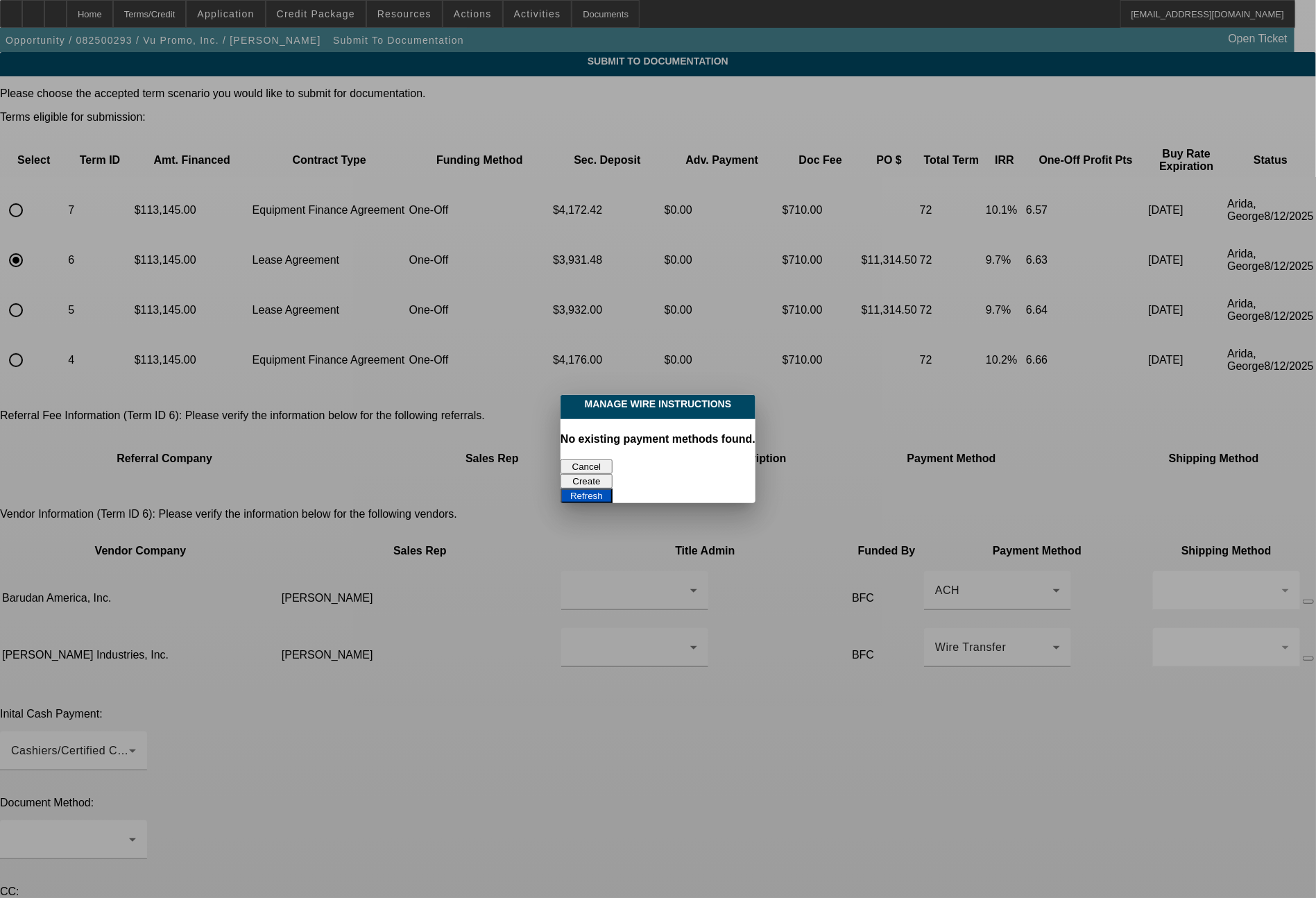
click at [585, 467] on button "Cancel" at bounding box center [586, 466] width 52 height 15
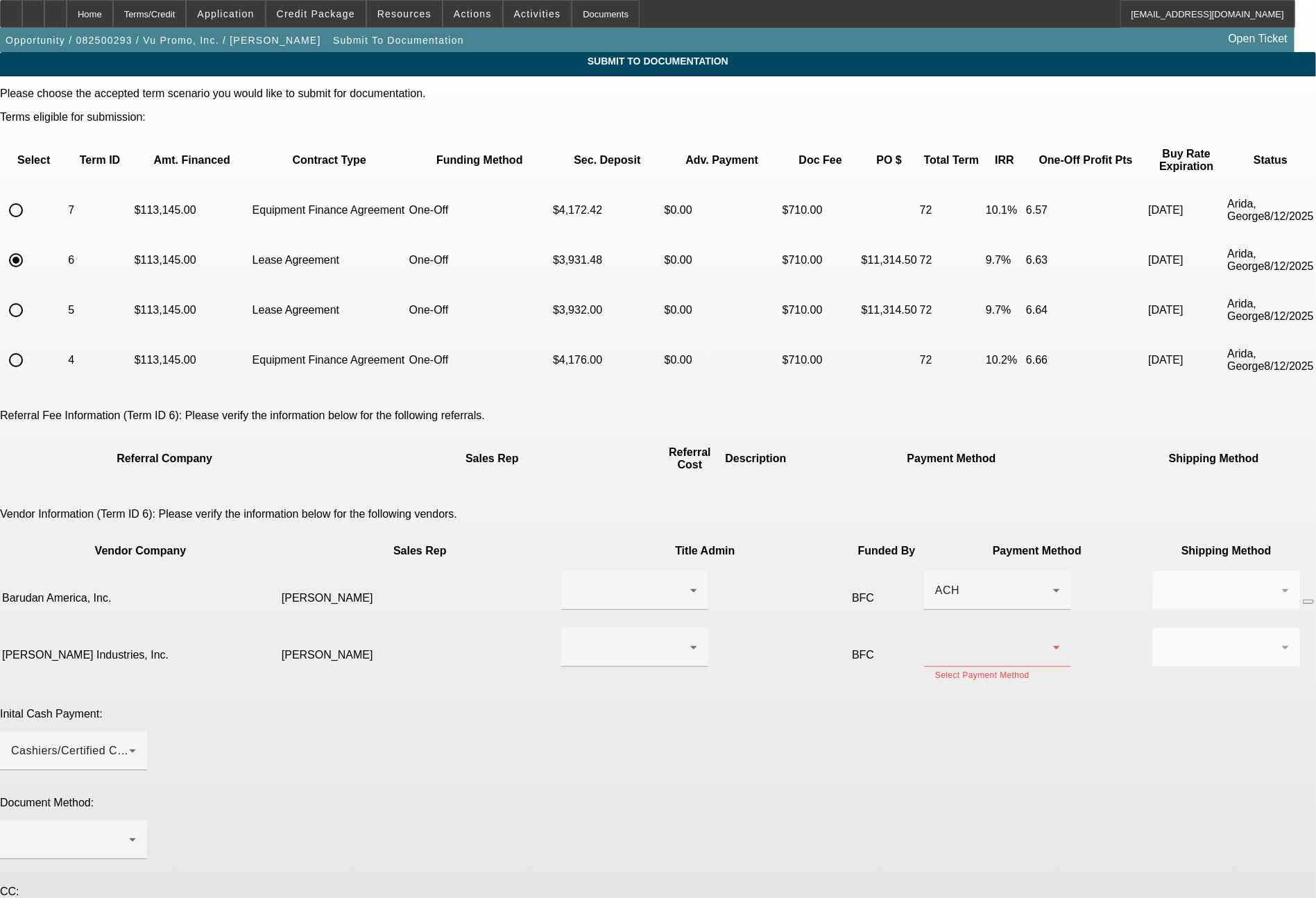
click at [935, 628] on div at bounding box center [998, 647] width 125 height 39
click at [752, 650] on span "Wire Transfer" at bounding box center [756, 644] width 71 height 17
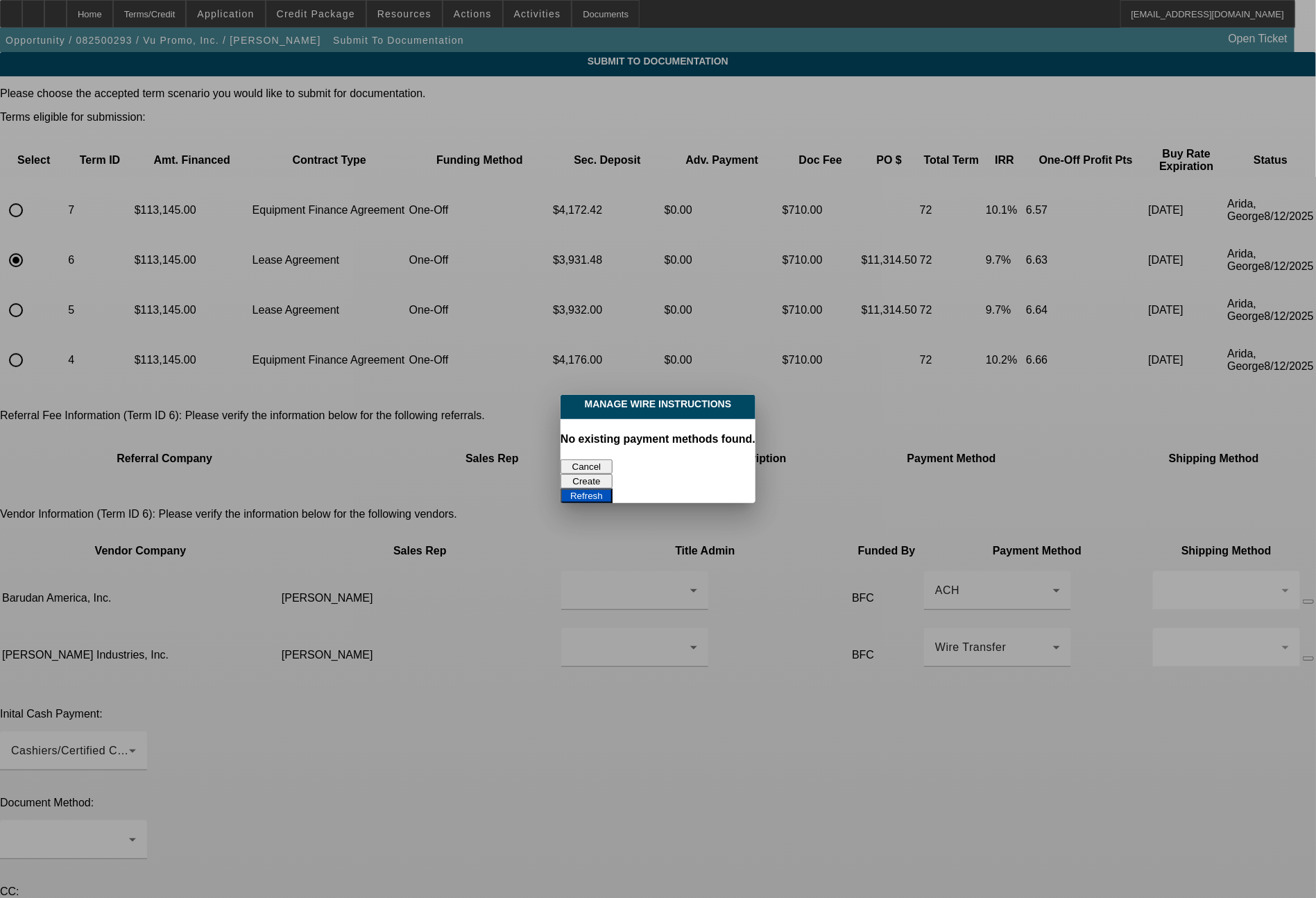
click at [590, 459] on button "Cancel" at bounding box center [586, 466] width 52 height 15
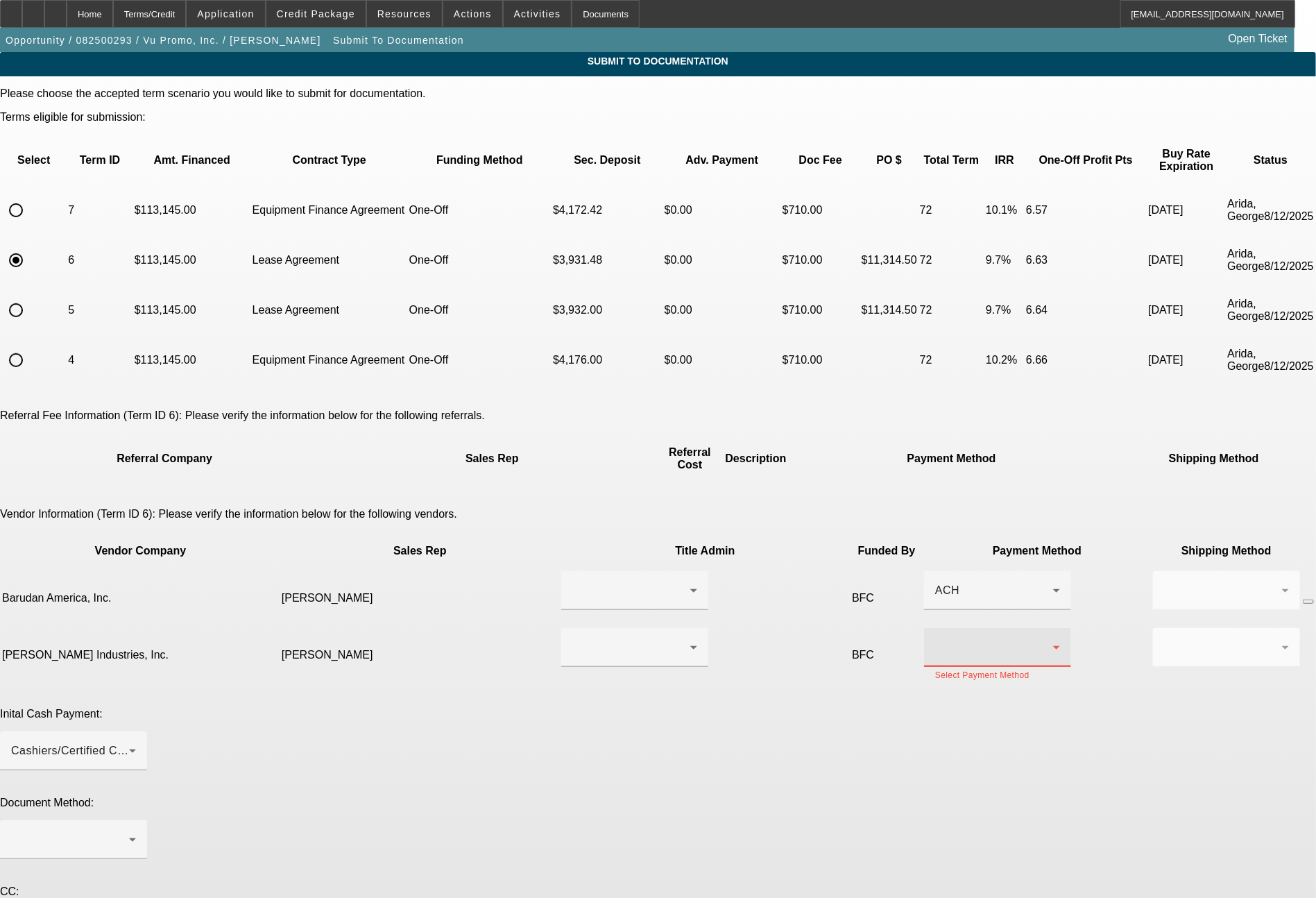
click at [935, 639] on div at bounding box center [994, 647] width 118 height 17
click at [743, 676] on span "ACH" at bounding box center [733, 677] width 25 height 17
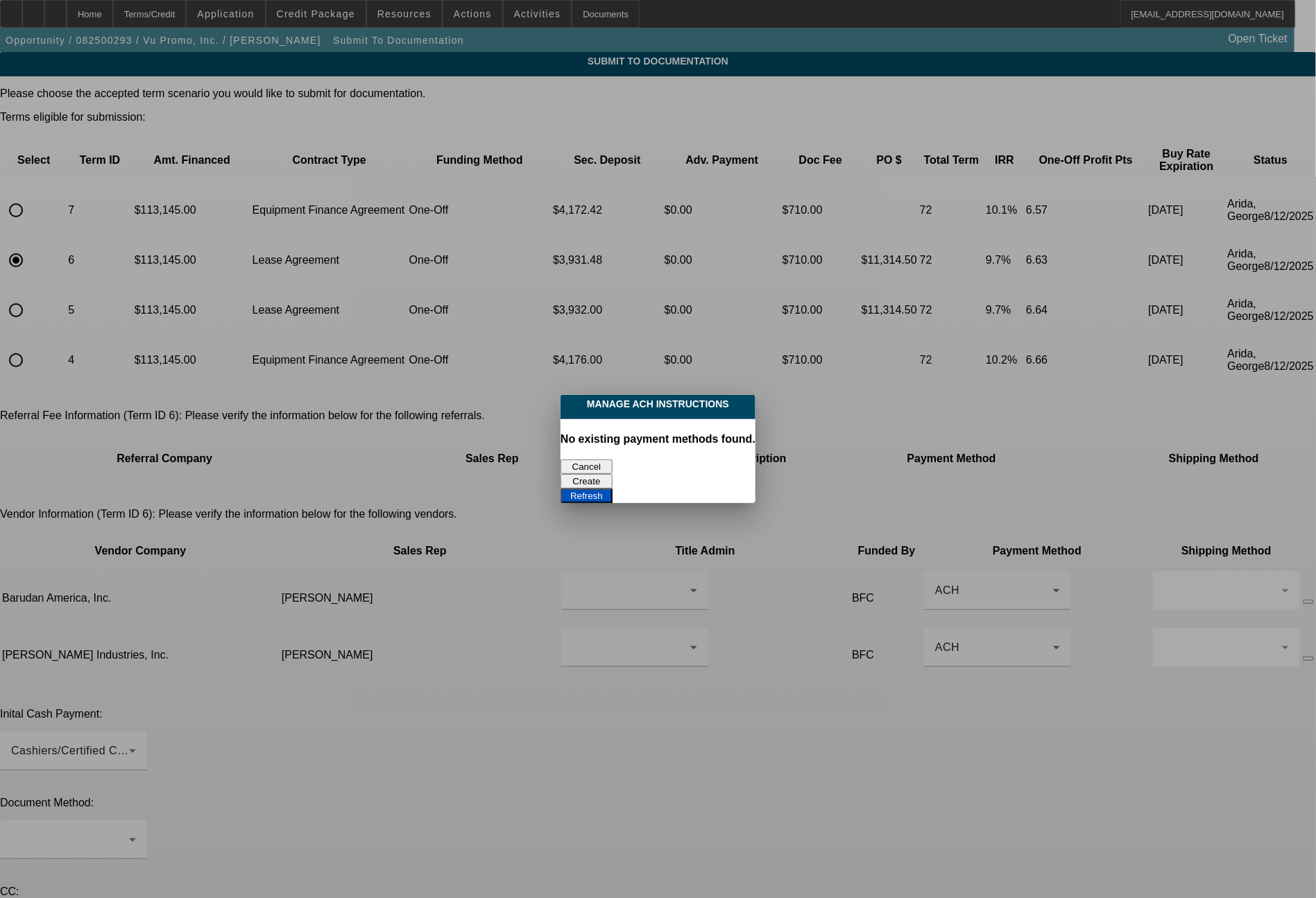
click at [598, 459] on button "Cancel" at bounding box center [586, 466] width 52 height 15
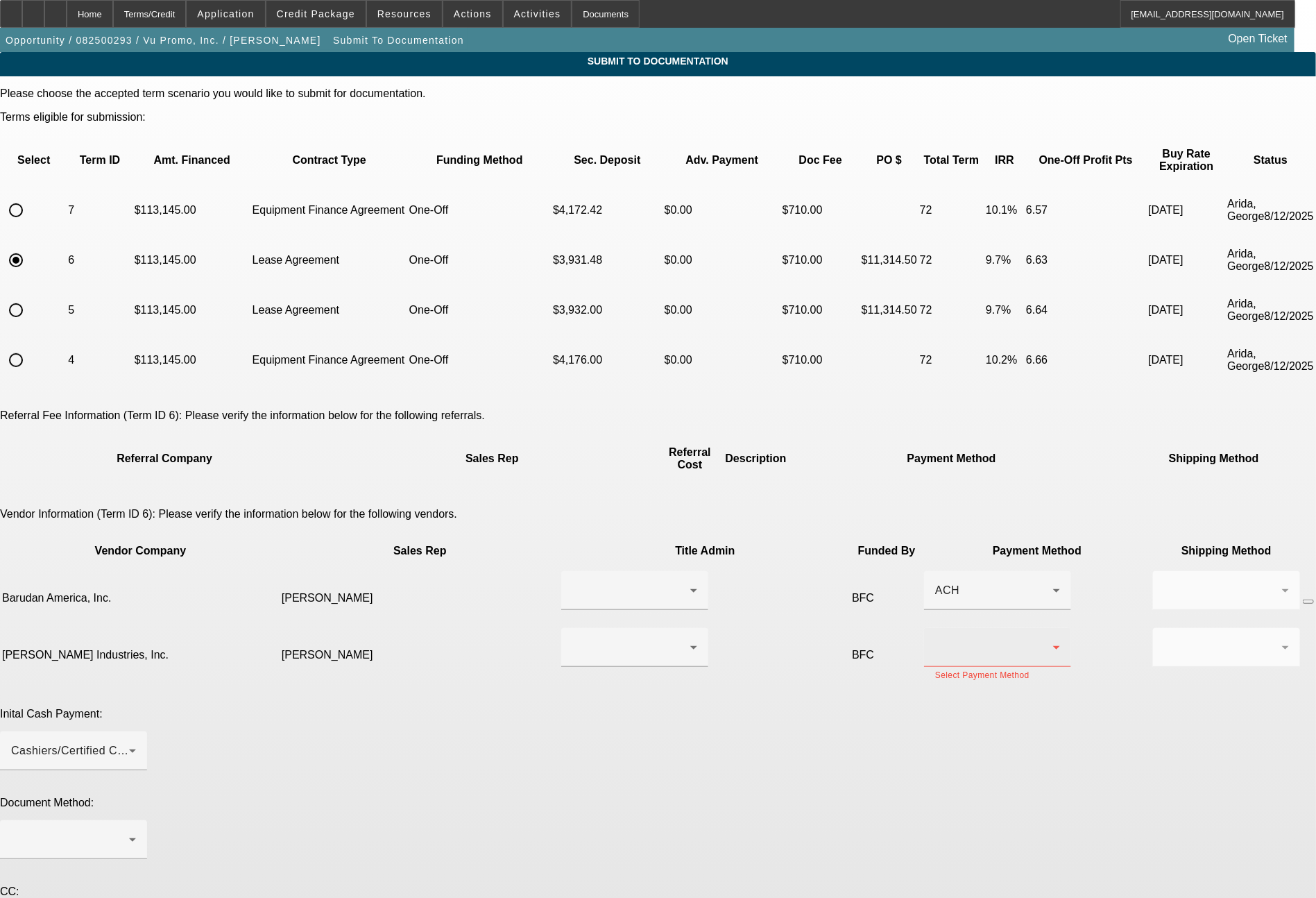
click at [935, 639] on div at bounding box center [994, 647] width 118 height 17
click at [735, 607] on span "Check" at bounding box center [738, 610] width 33 height 17
click at [1164, 628] on div at bounding box center [1226, 647] width 125 height 39
click at [897, 644] on span "Fed Ex" at bounding box center [894, 644] width 38 height 17
click at [129, 831] on div at bounding box center [70, 839] width 118 height 17
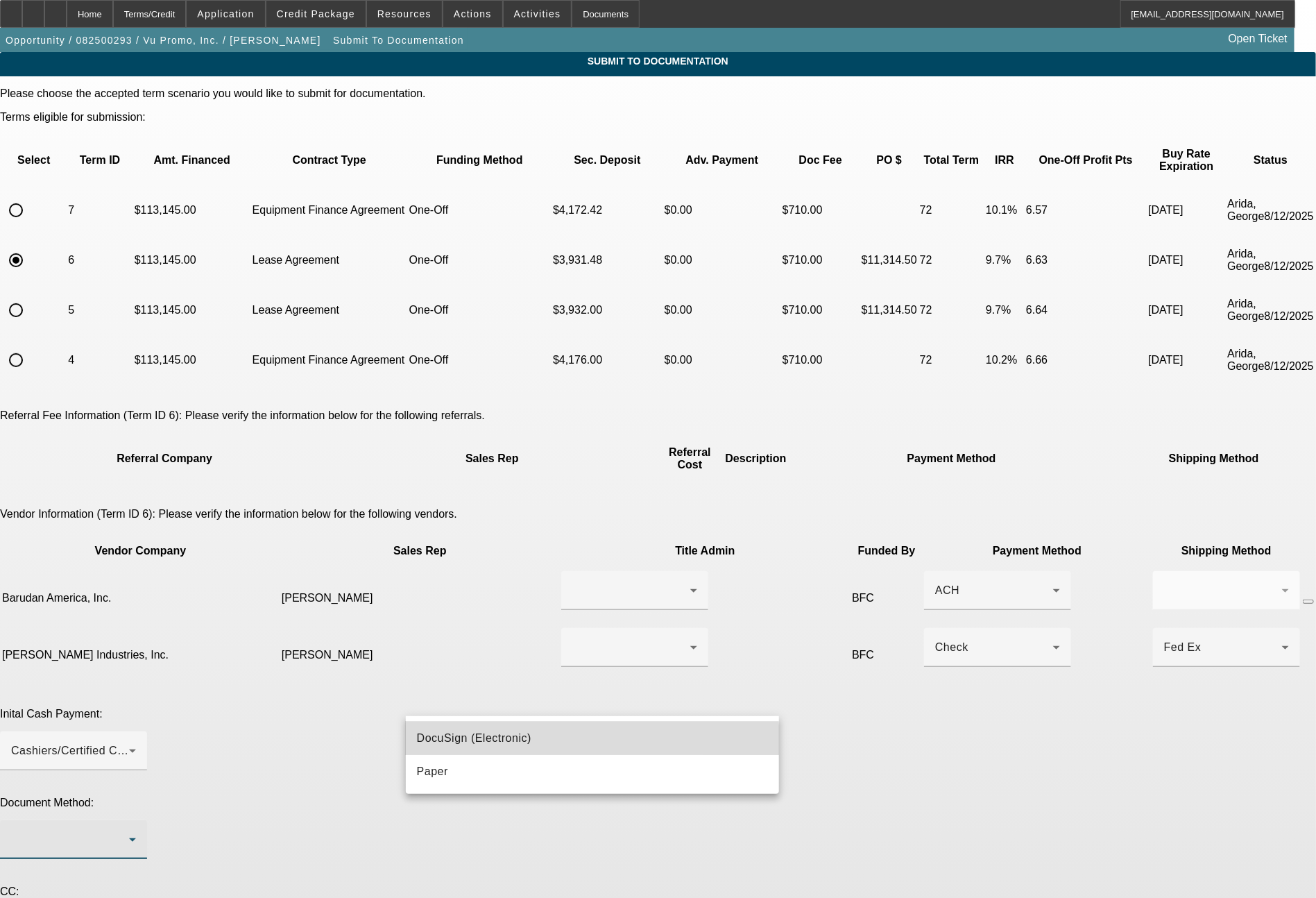
click at [476, 743] on span "DocuSign (Electronic)" at bounding box center [474, 738] width 114 height 17
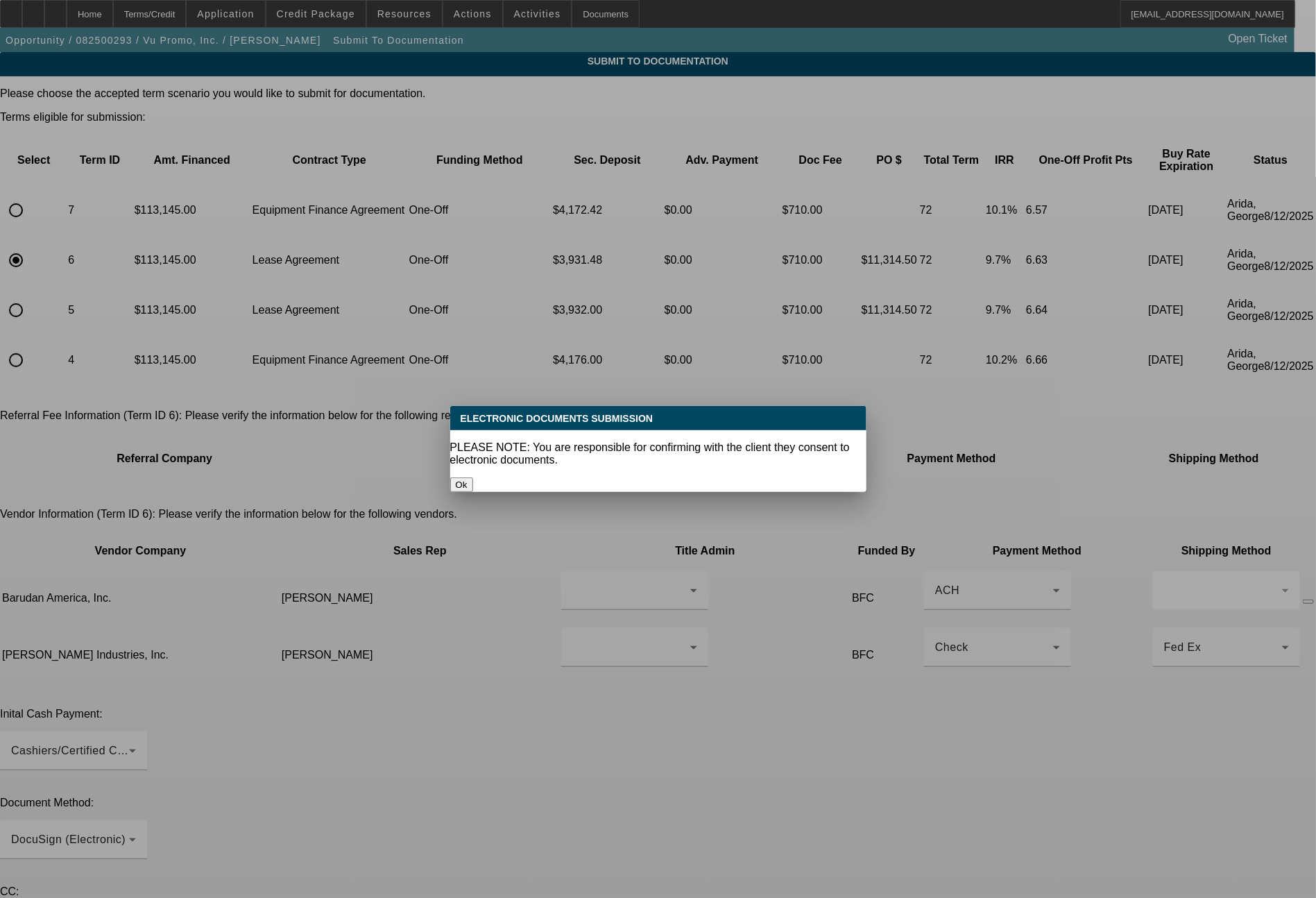
click at [473, 478] on button "Ok" at bounding box center [462, 485] width 23 height 15
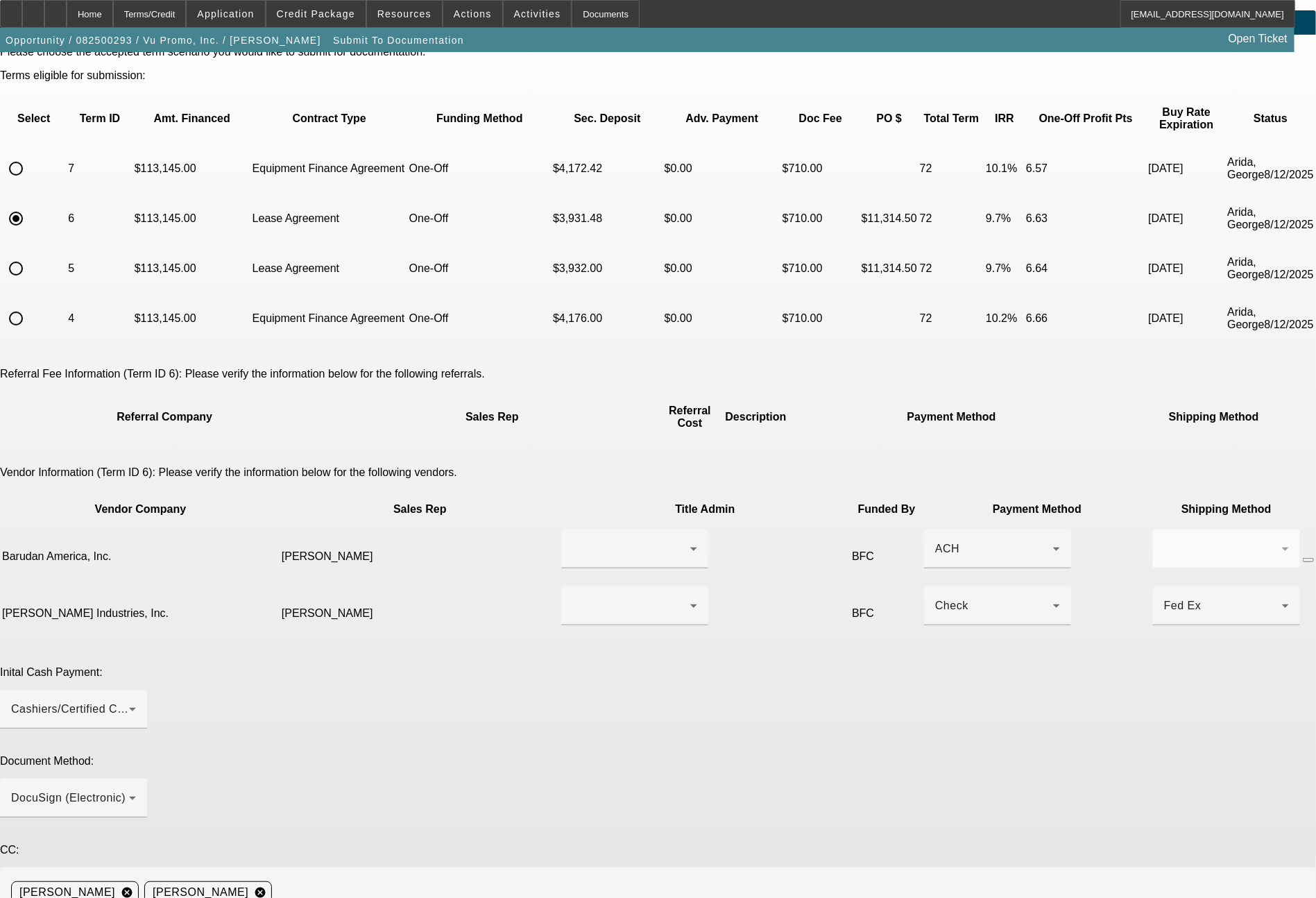
scroll to position [126, 0]
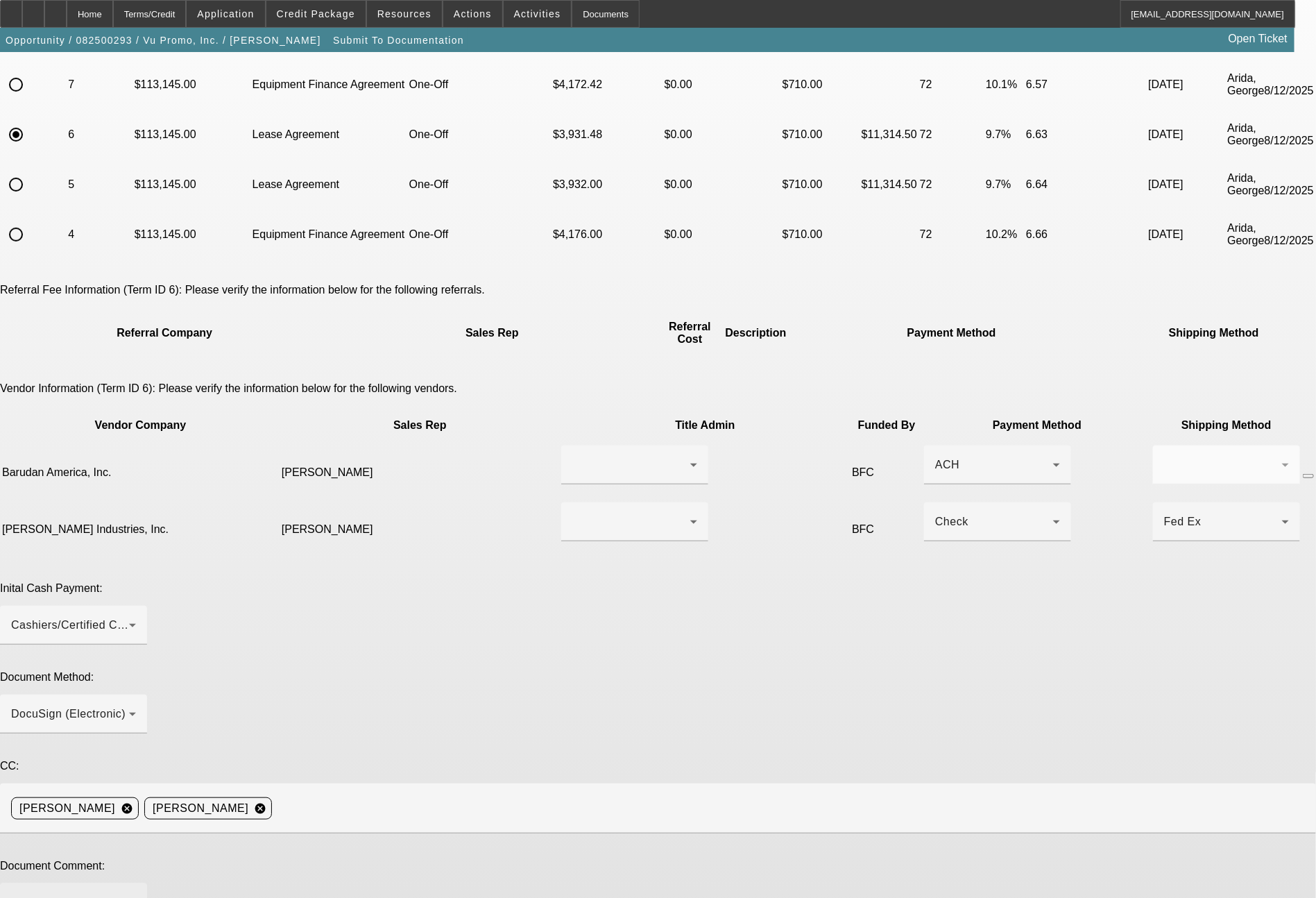
click at [136, 894] on textarea at bounding box center [74, 911] width 125 height 33
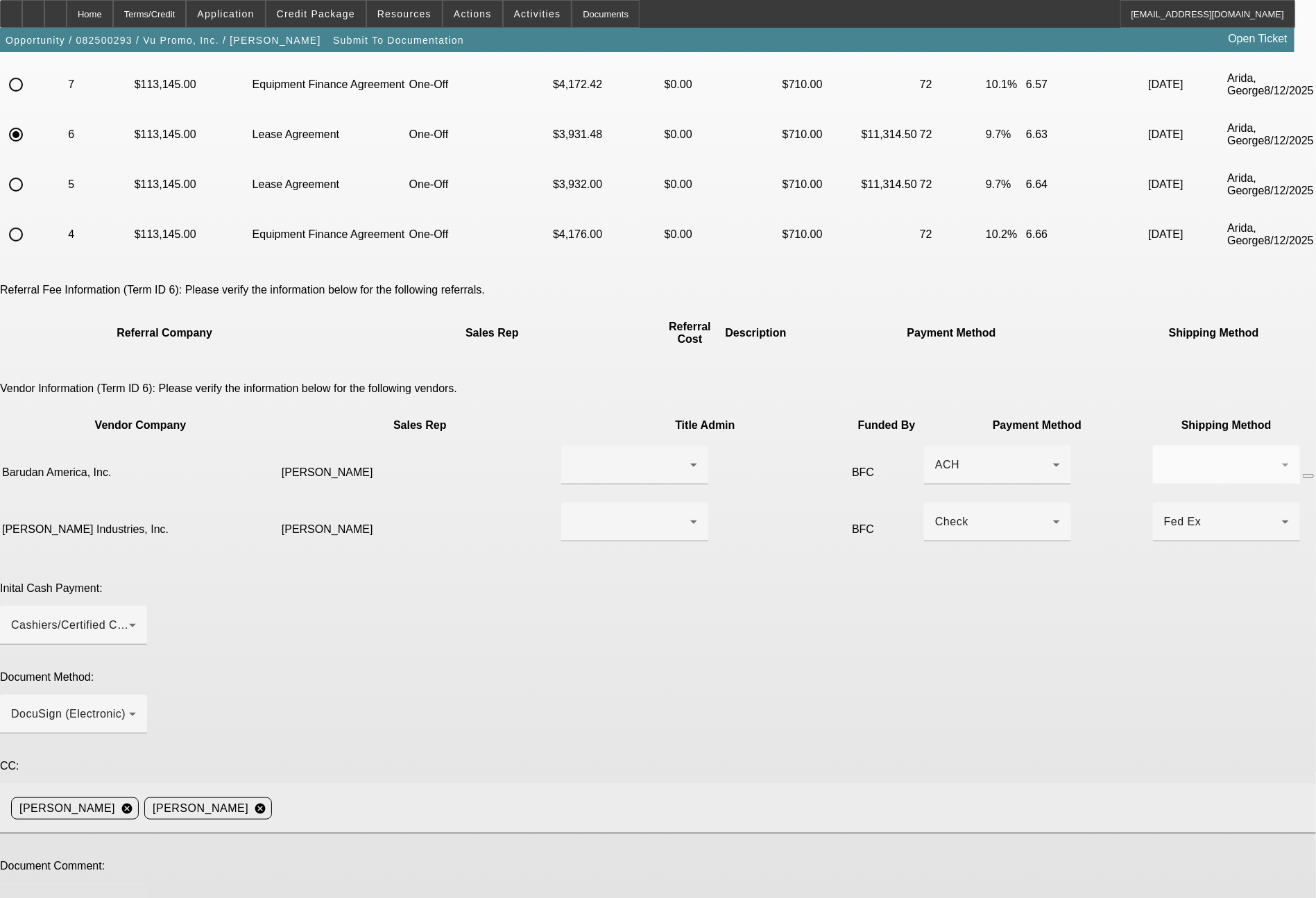
type textarea "Ready for lease docs. As noted, both equipment vendors have confirmed this equi…"
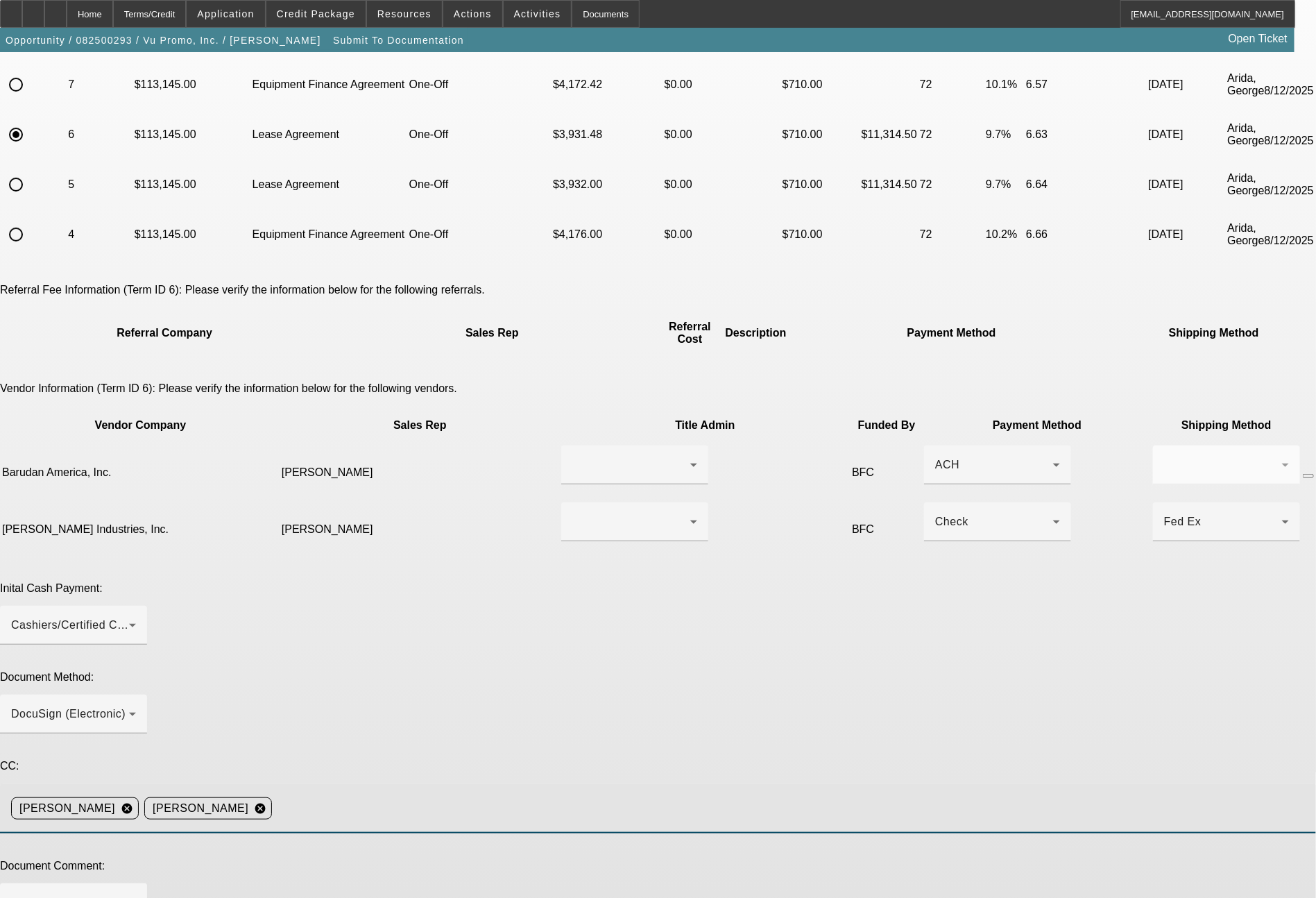
click at [779, 795] on input at bounding box center [789, 809] width 1022 height 28
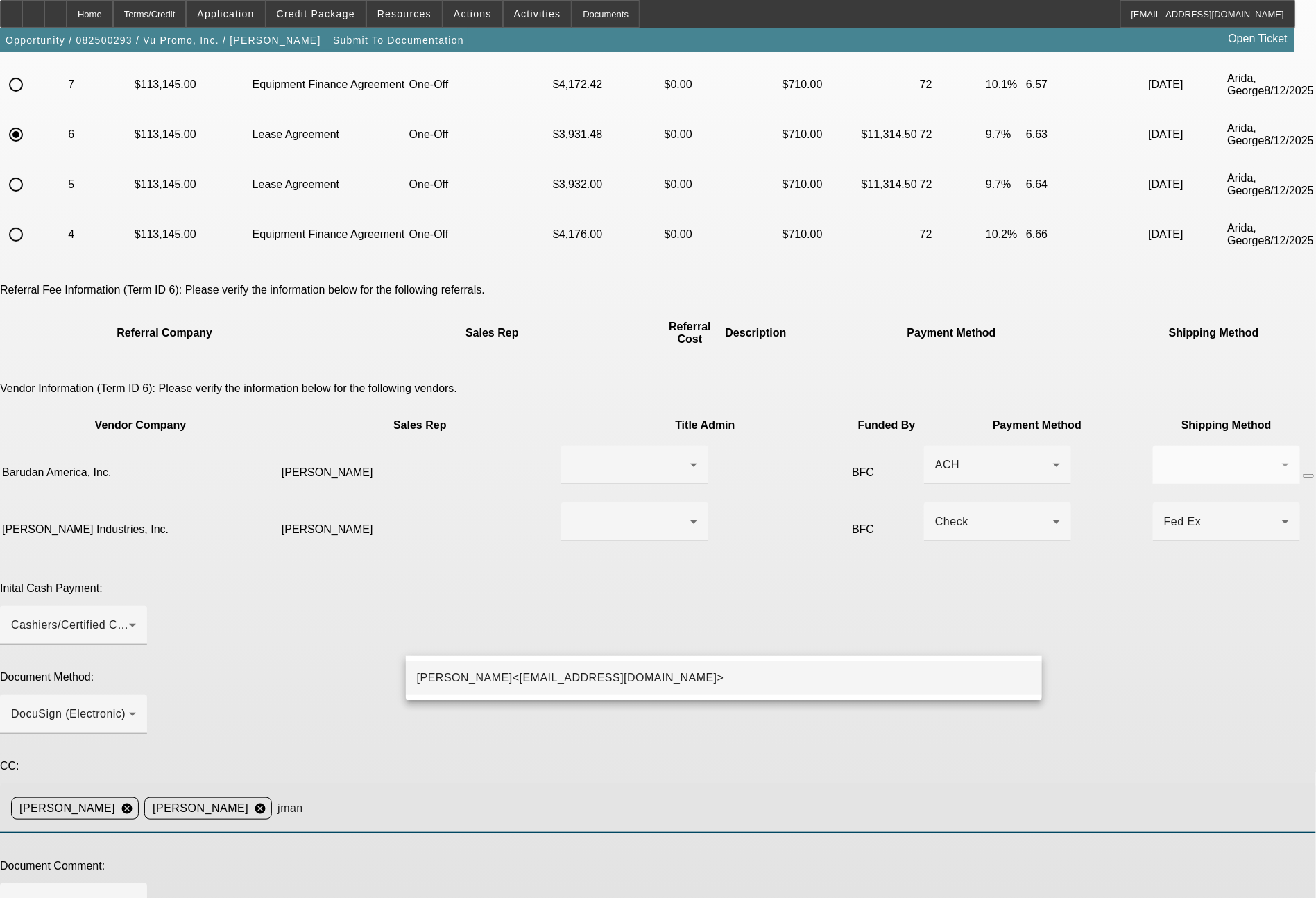
type input "jman"
click at [712, 683] on mat-option "[PERSON_NAME]<[EMAIL_ADDRESS][DOMAIN_NAME]>" at bounding box center [724, 678] width 636 height 33
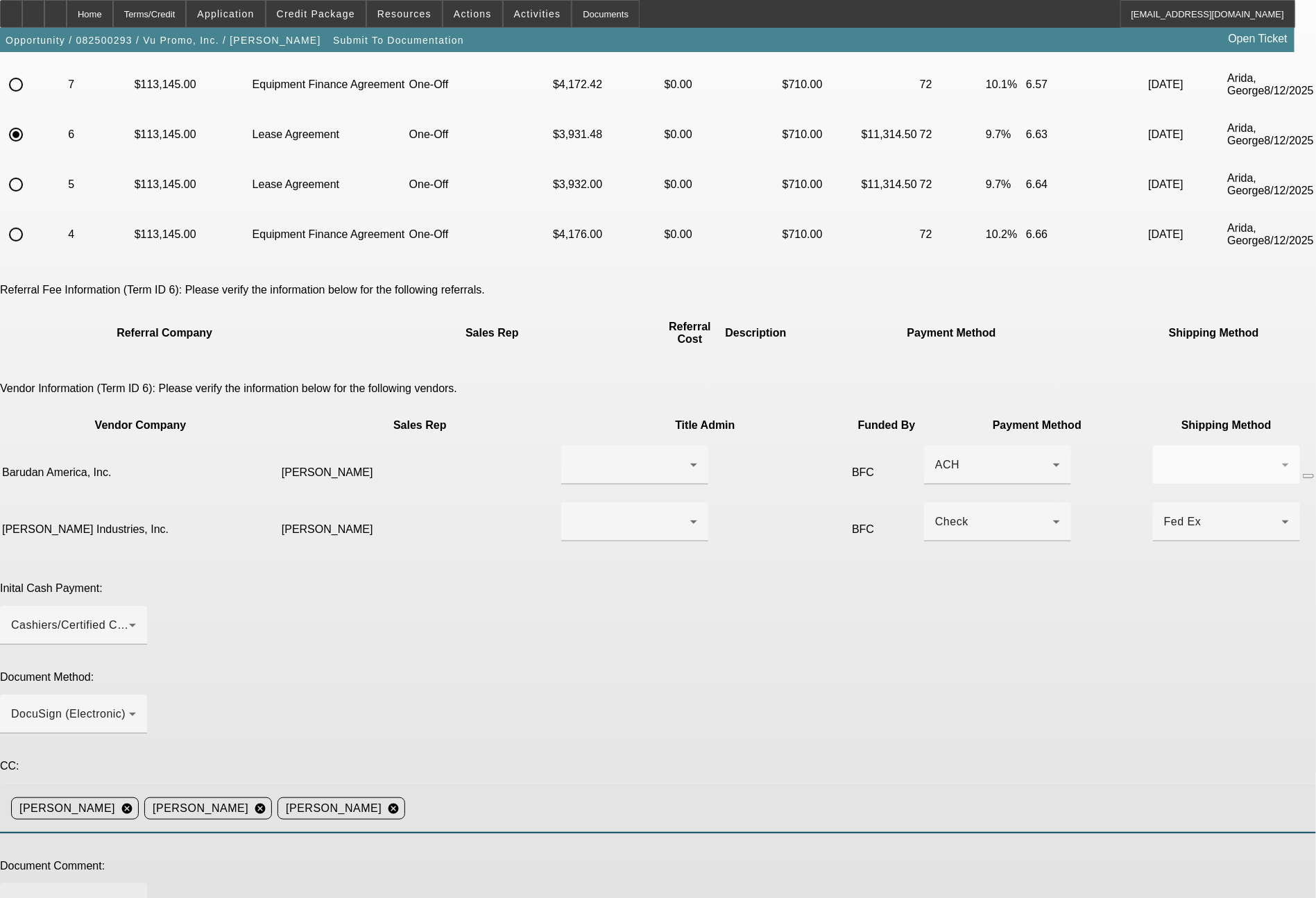
click at [136, 894] on textarea "Ready for lease docs. As noted, both equipment vendors have confirmed this equi…" at bounding box center [74, 911] width 125 height 33
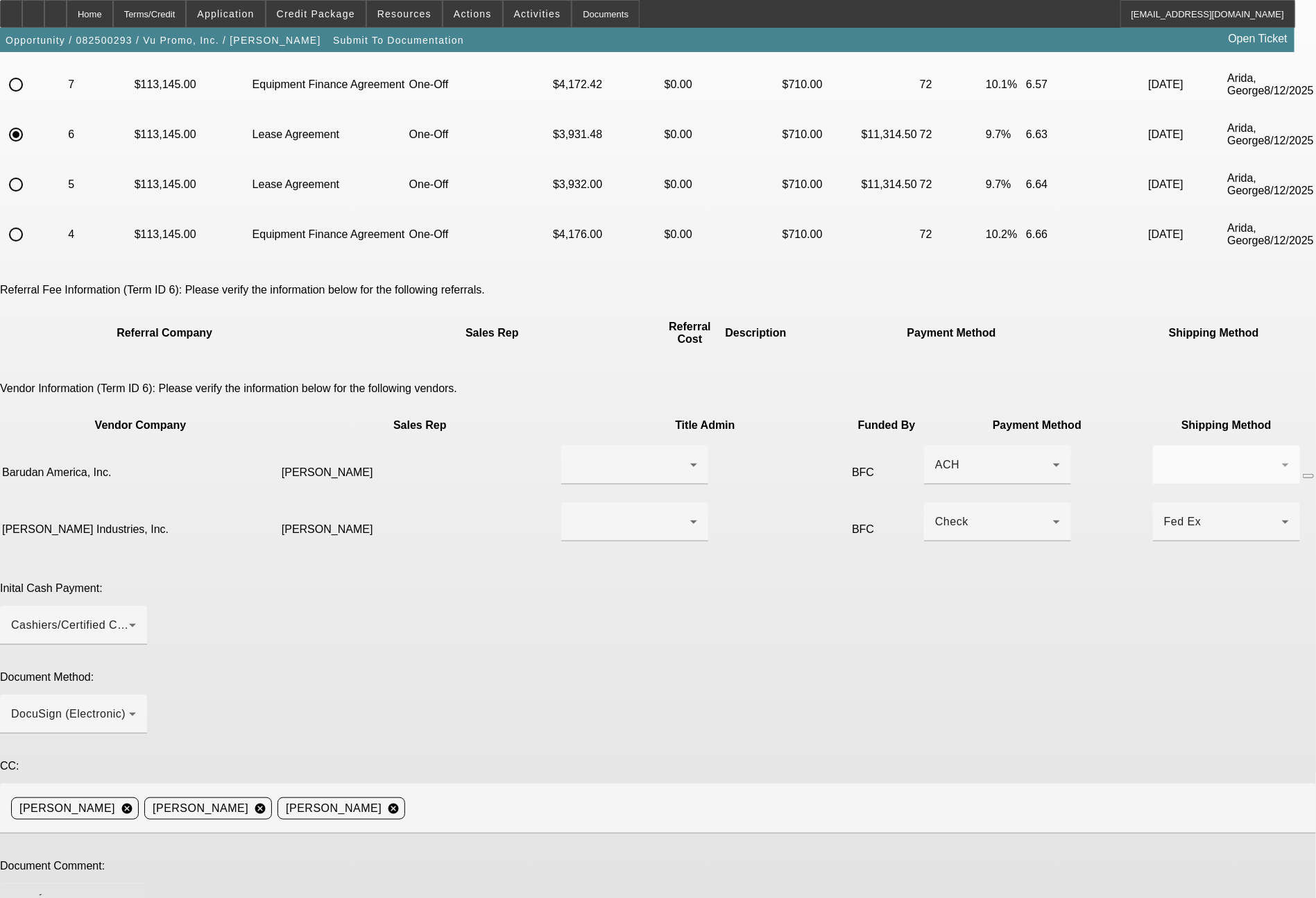
scroll to position [30, 0]
type textarea "Ready for lease docs. As noted, both equipment vendors have confirmed this equi…"
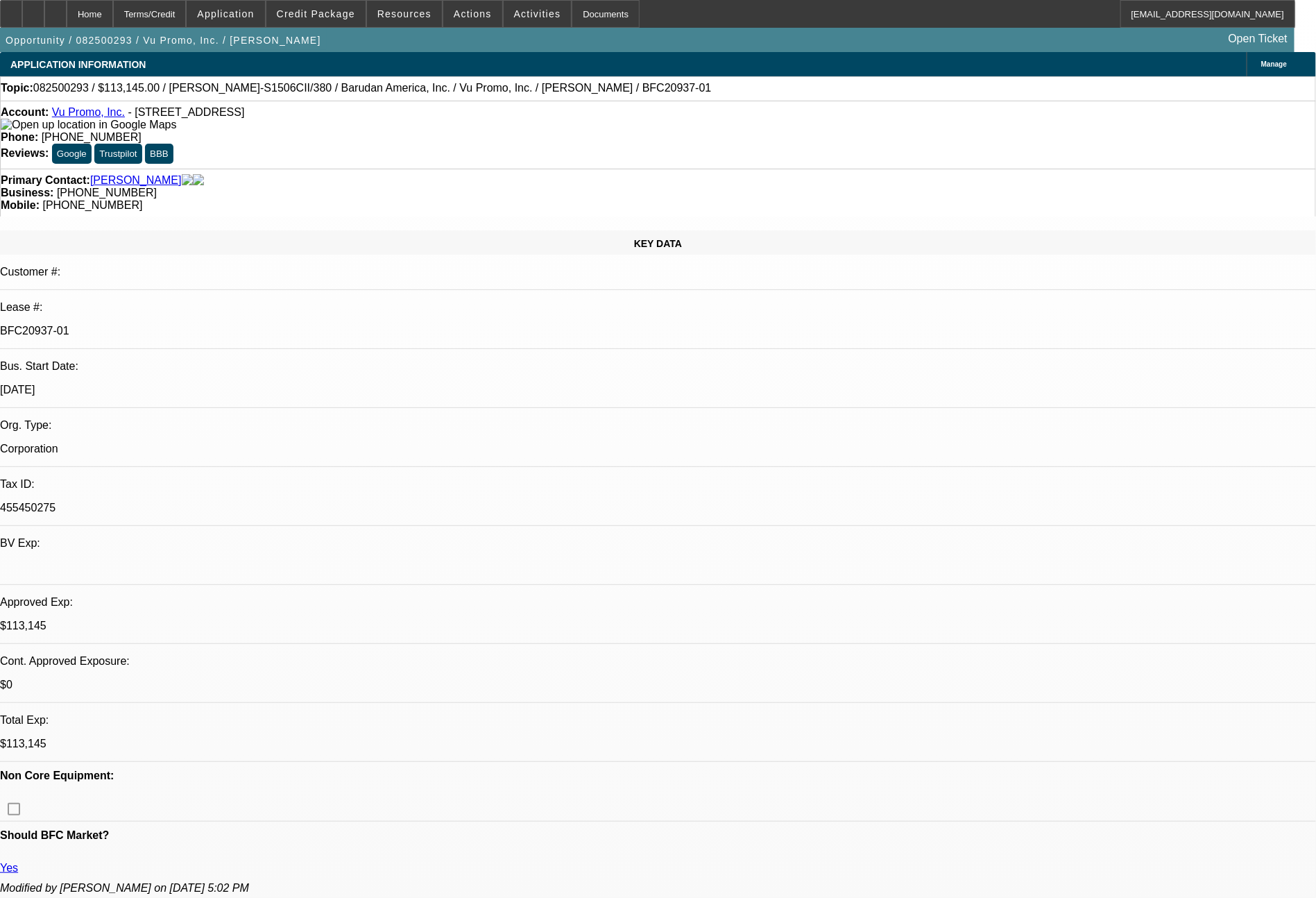
select select "0"
select select "2"
select select "0"
select select "6"
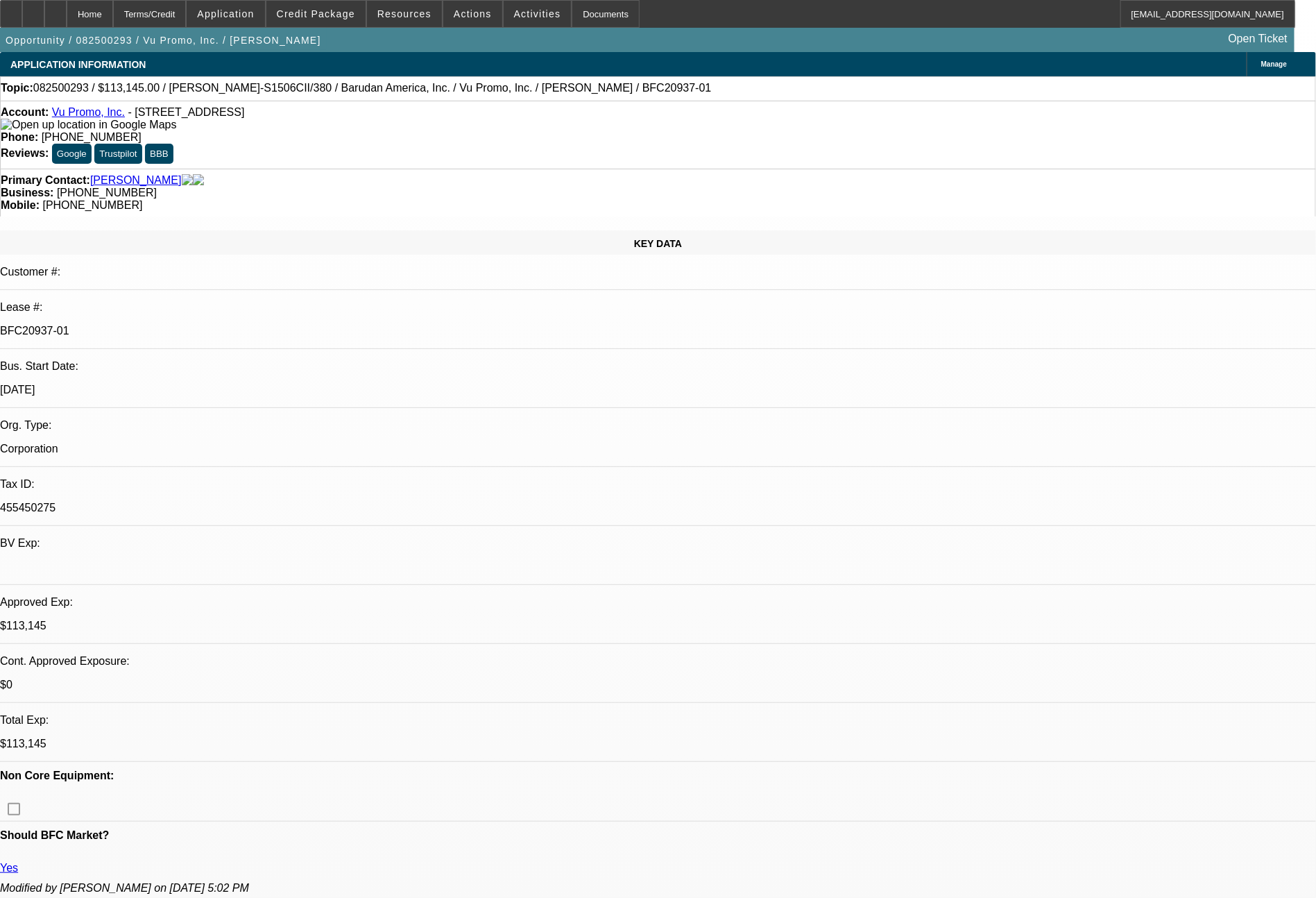
select select "0"
select select "2"
select select "0.1"
select select "4"
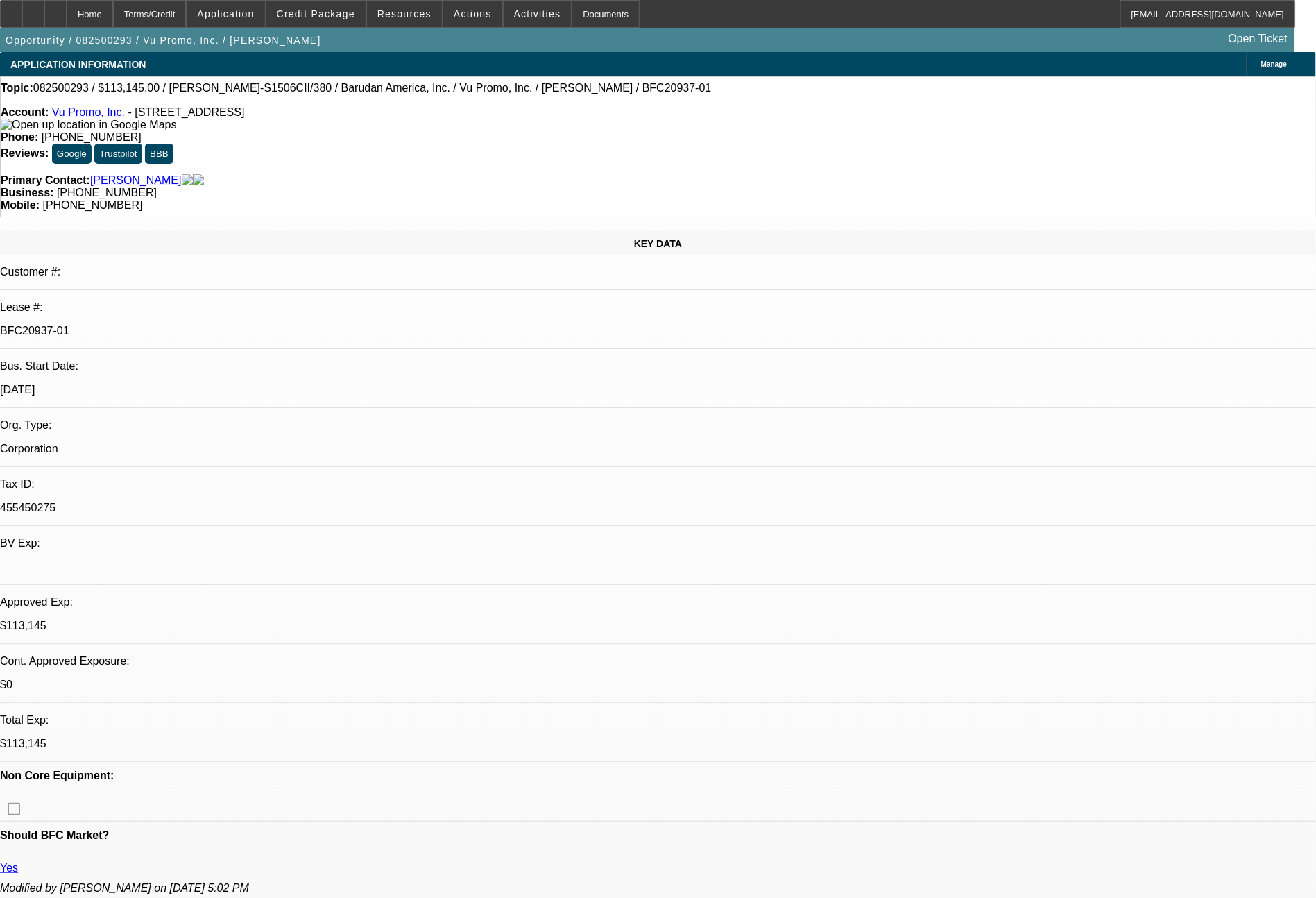
select select "0"
select select "2"
select select "0.1"
select select "4"
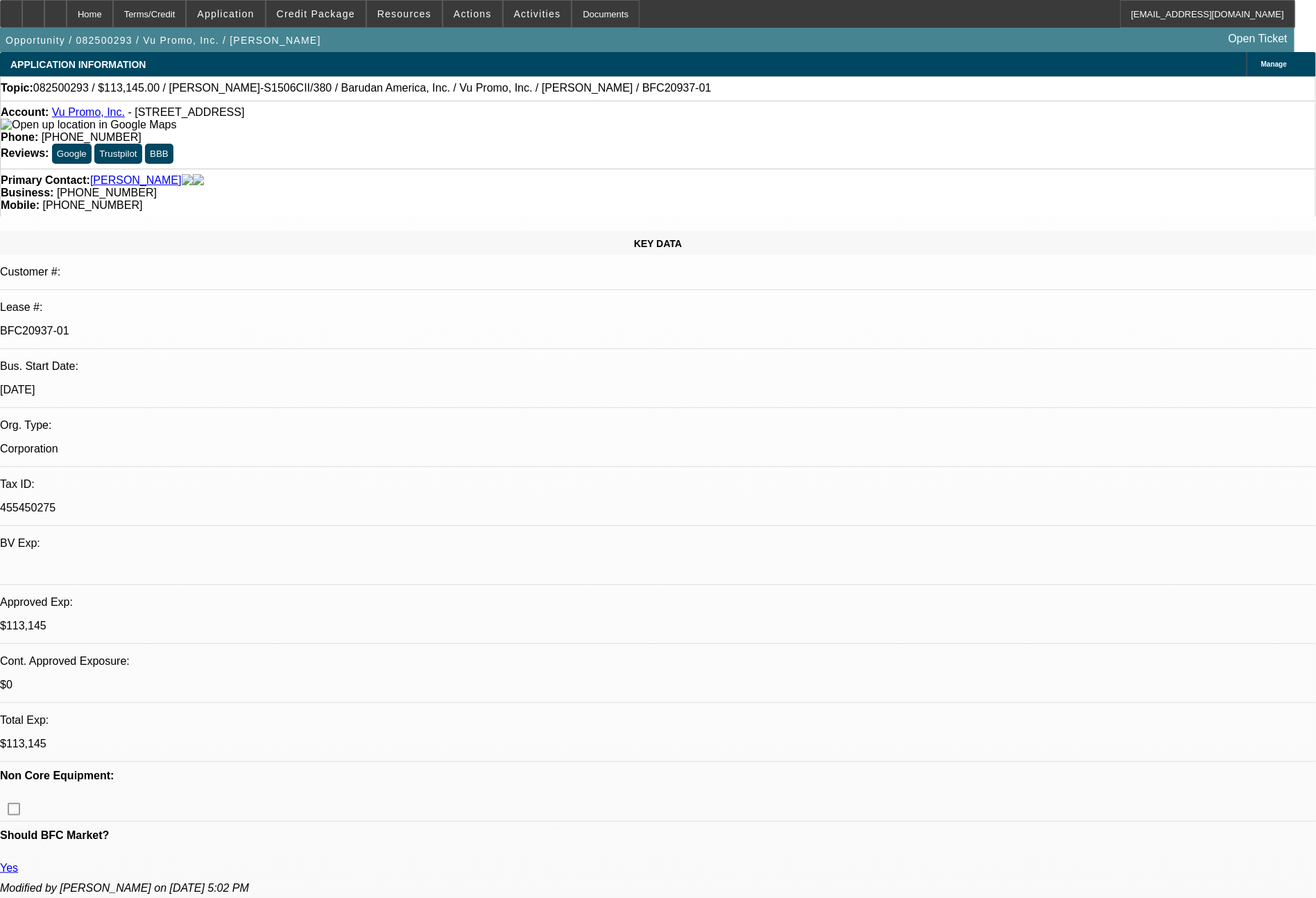
select select "0"
select select "2"
select select "0"
select select "6"
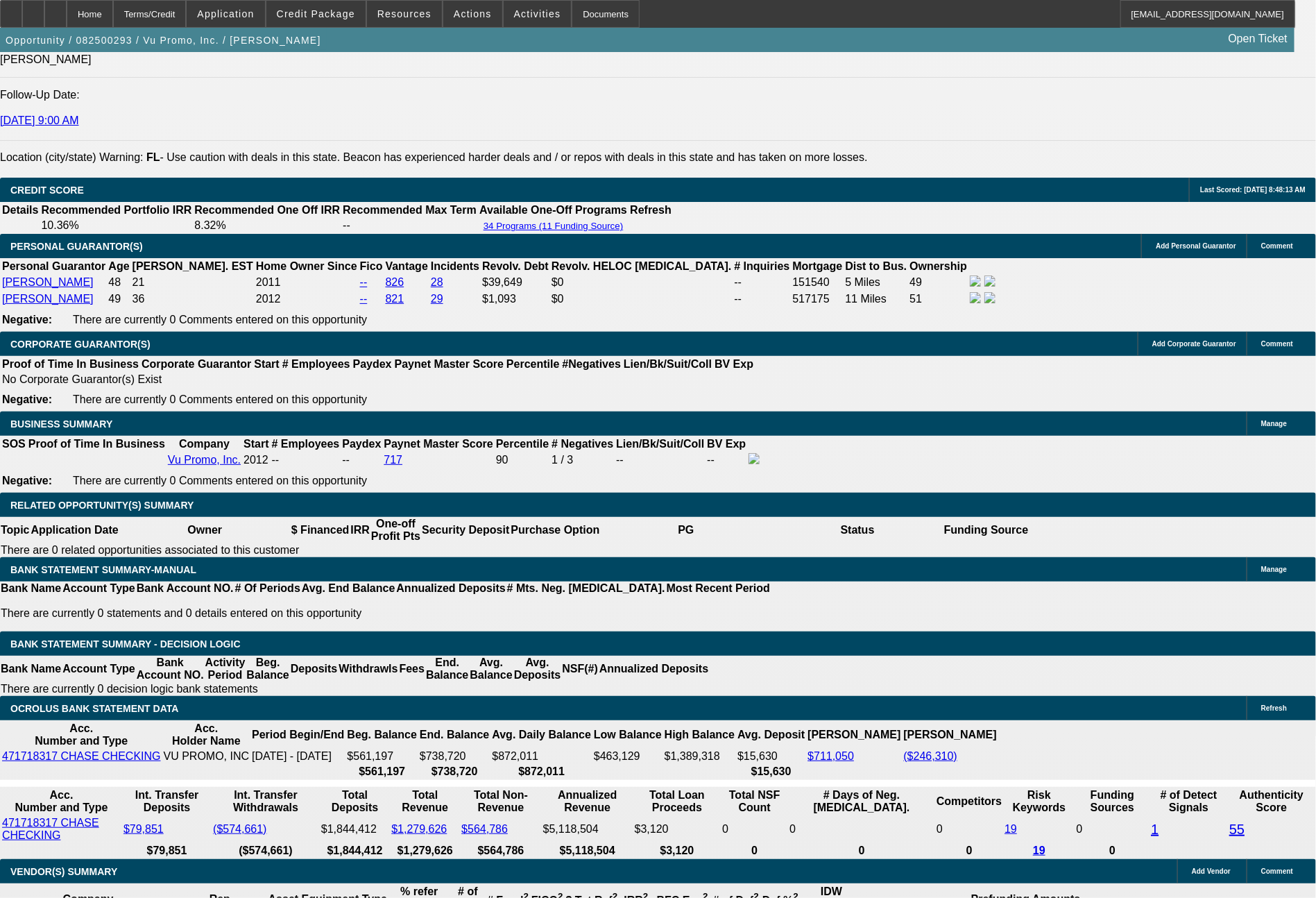
scroll to position [2153, 0]
